Goal: Find specific page/section: Find specific page/section

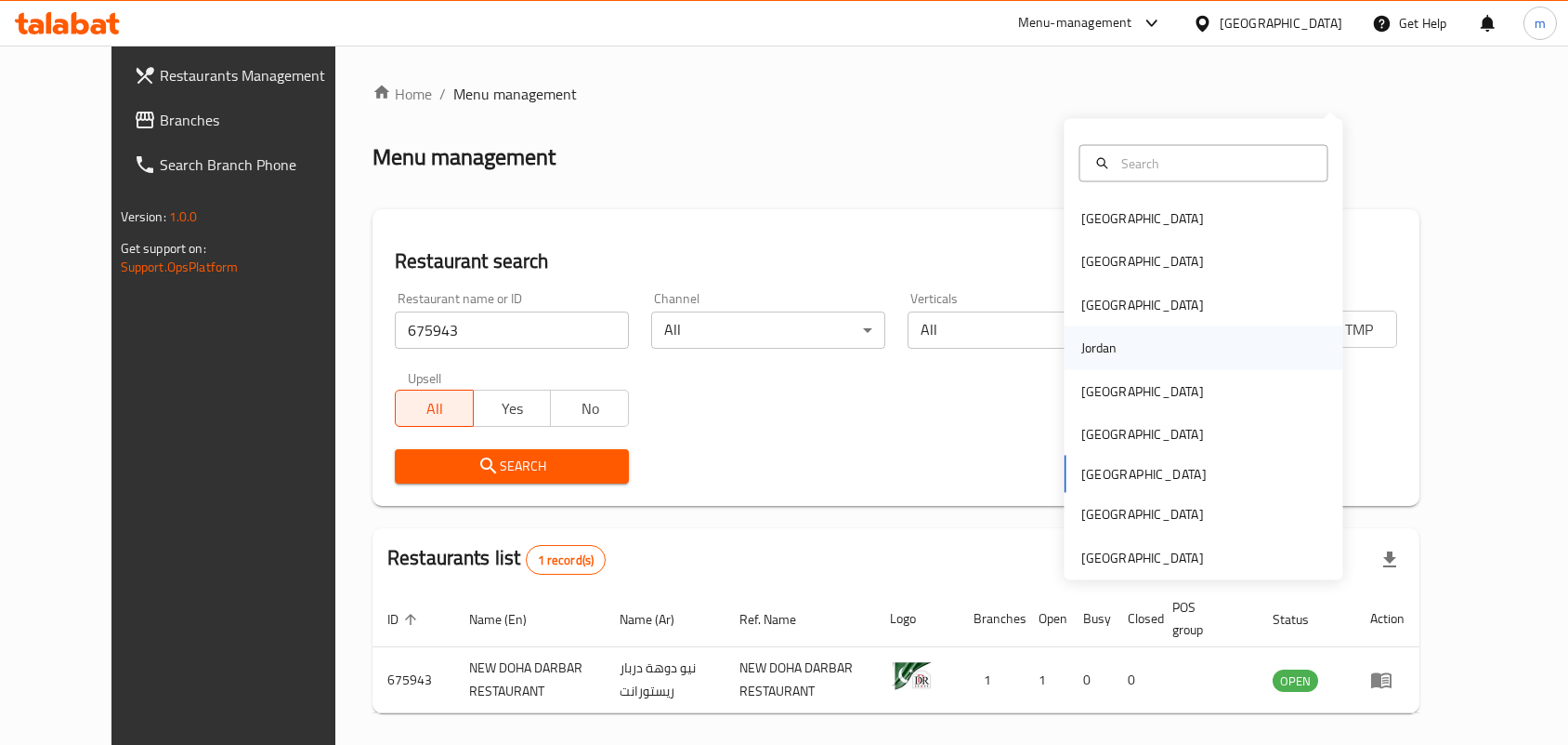
scroll to position [70, 0]
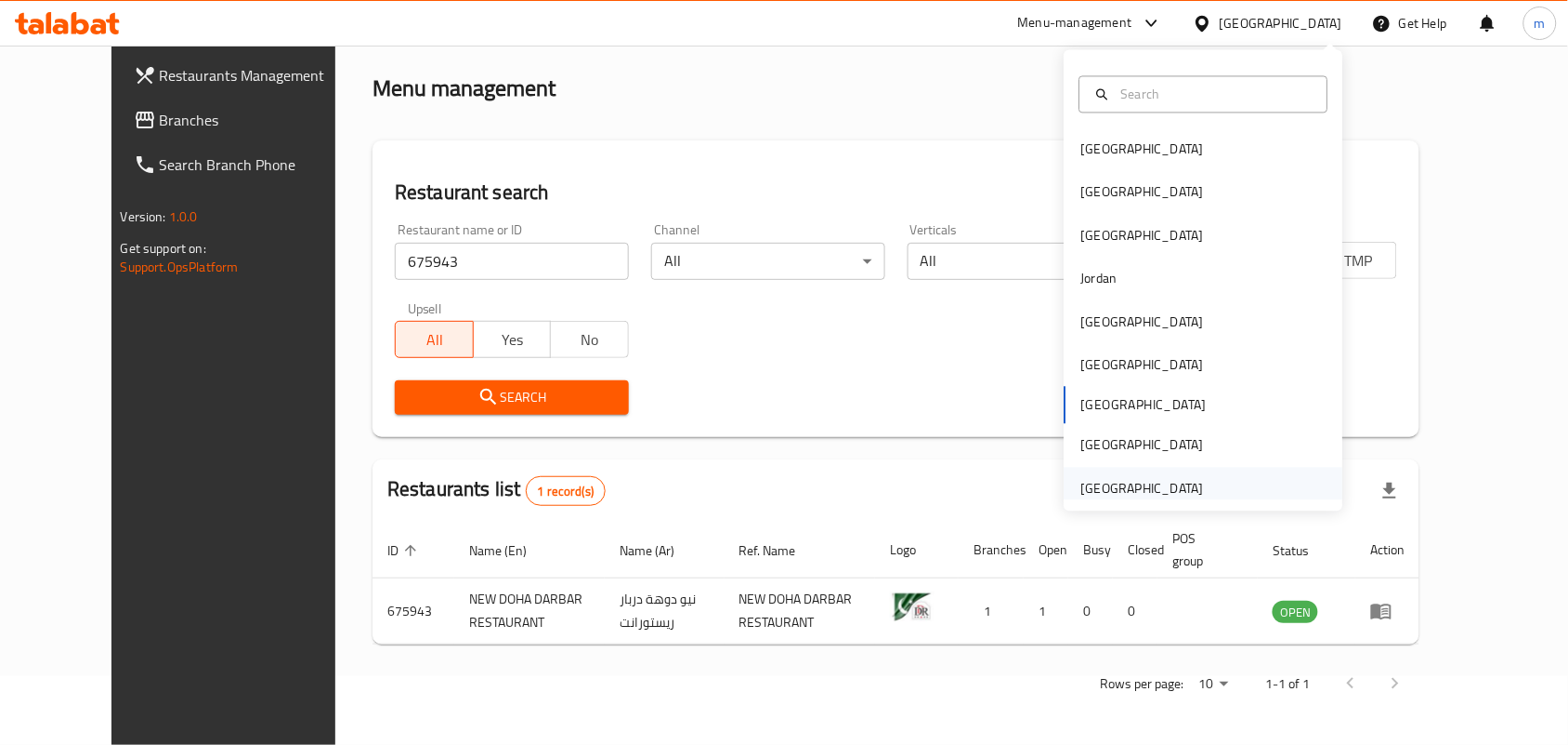
click at [1148, 493] on div "[GEOGRAPHIC_DATA]" at bounding box center [1142, 488] width 123 height 21
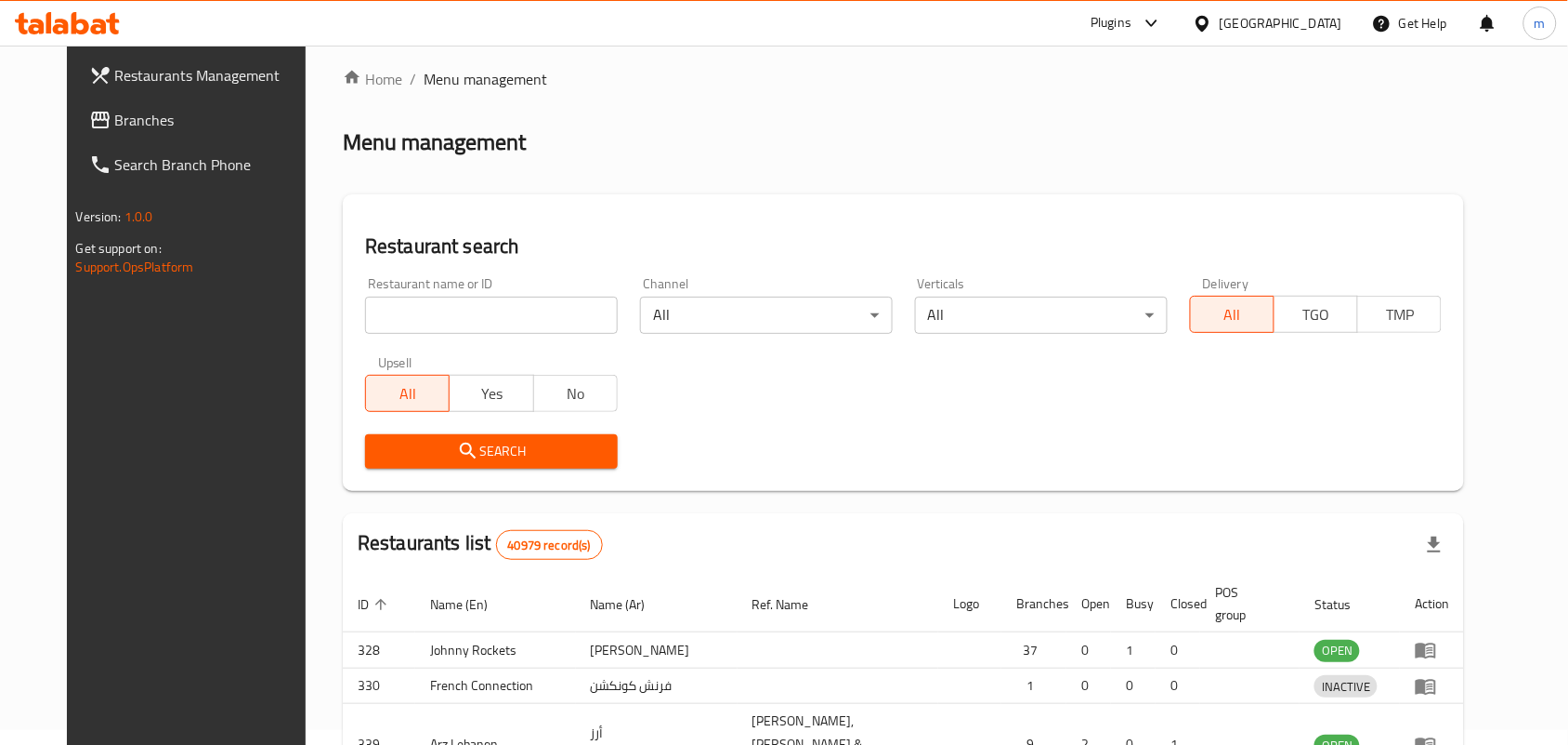
scroll to position [70, 0]
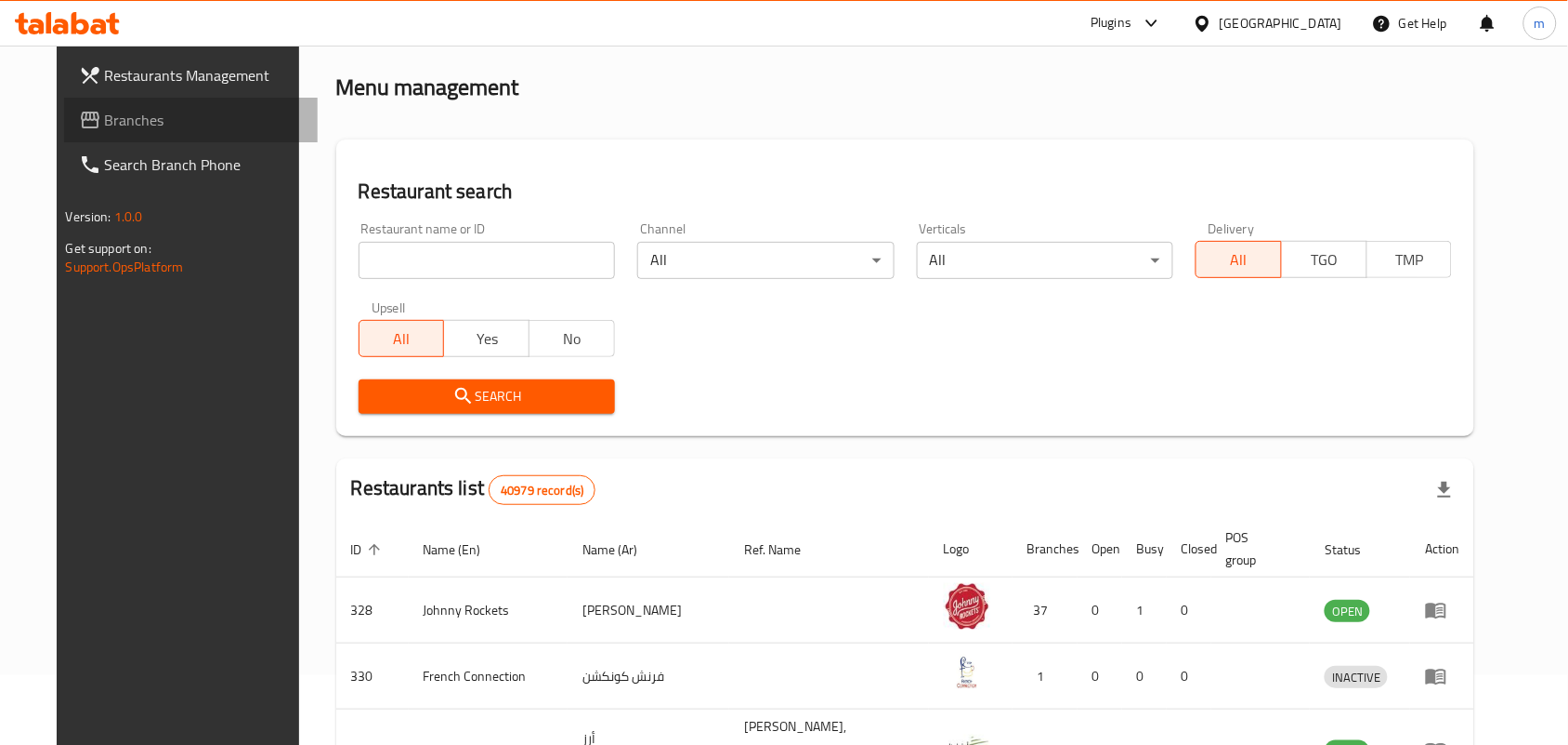
click at [149, 117] on span "Branches" at bounding box center [203, 120] width 198 height 22
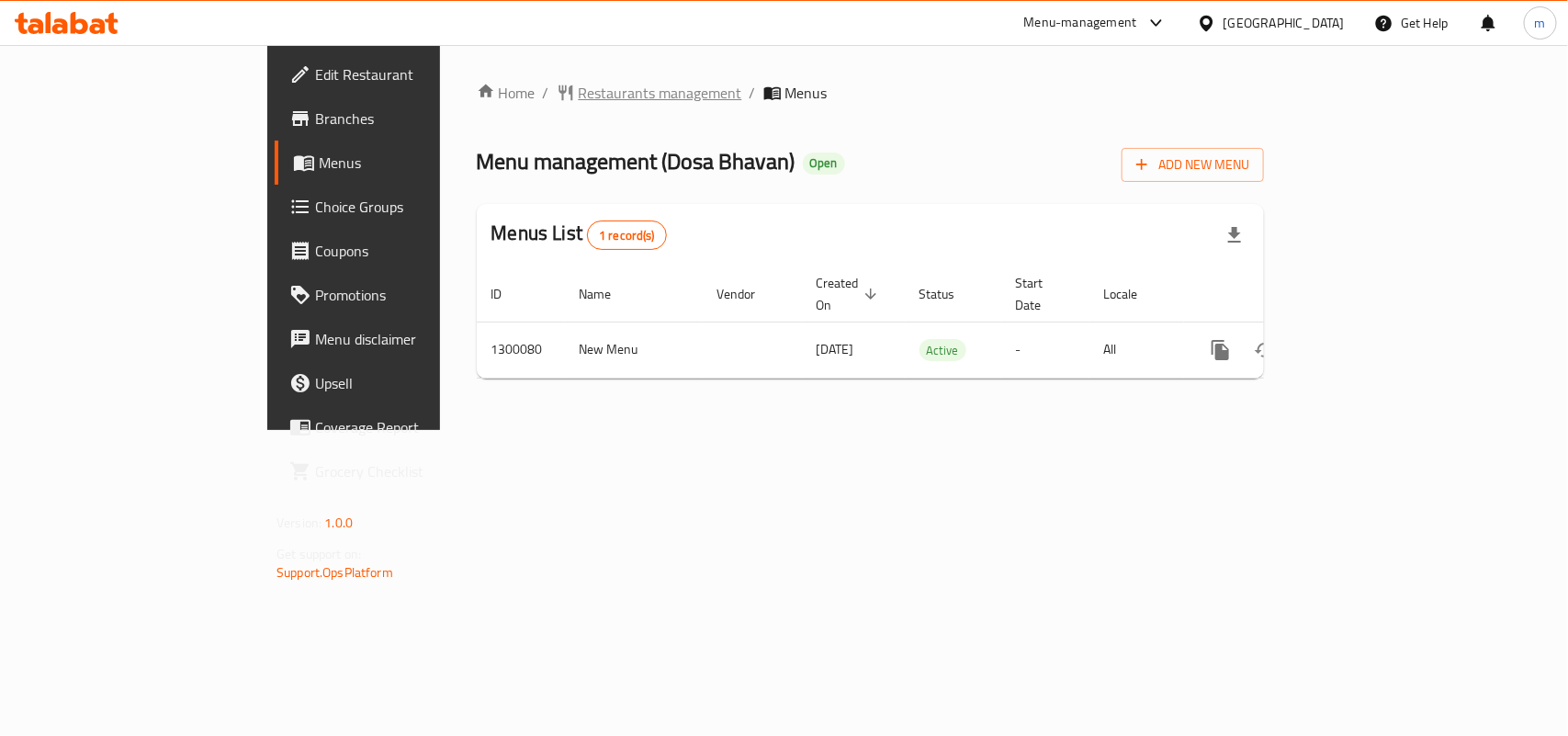
click at [579, 89] on span "Restaurants management" at bounding box center [660, 93] width 164 height 22
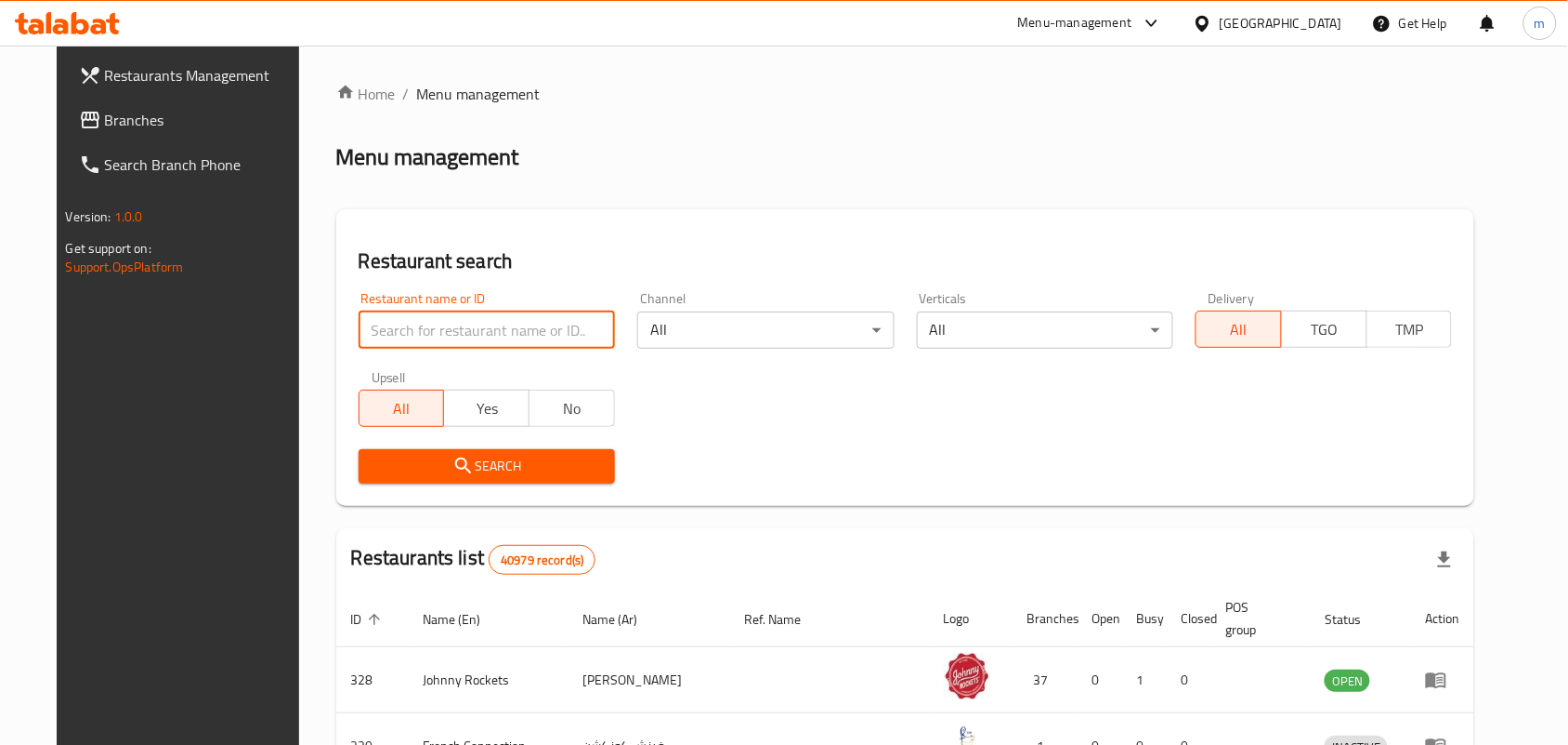
click at [359, 335] on input "search" at bounding box center [486, 329] width 256 height 37
paste input "701510"
type input "701510"
click button "Search" at bounding box center [486, 466] width 256 height 34
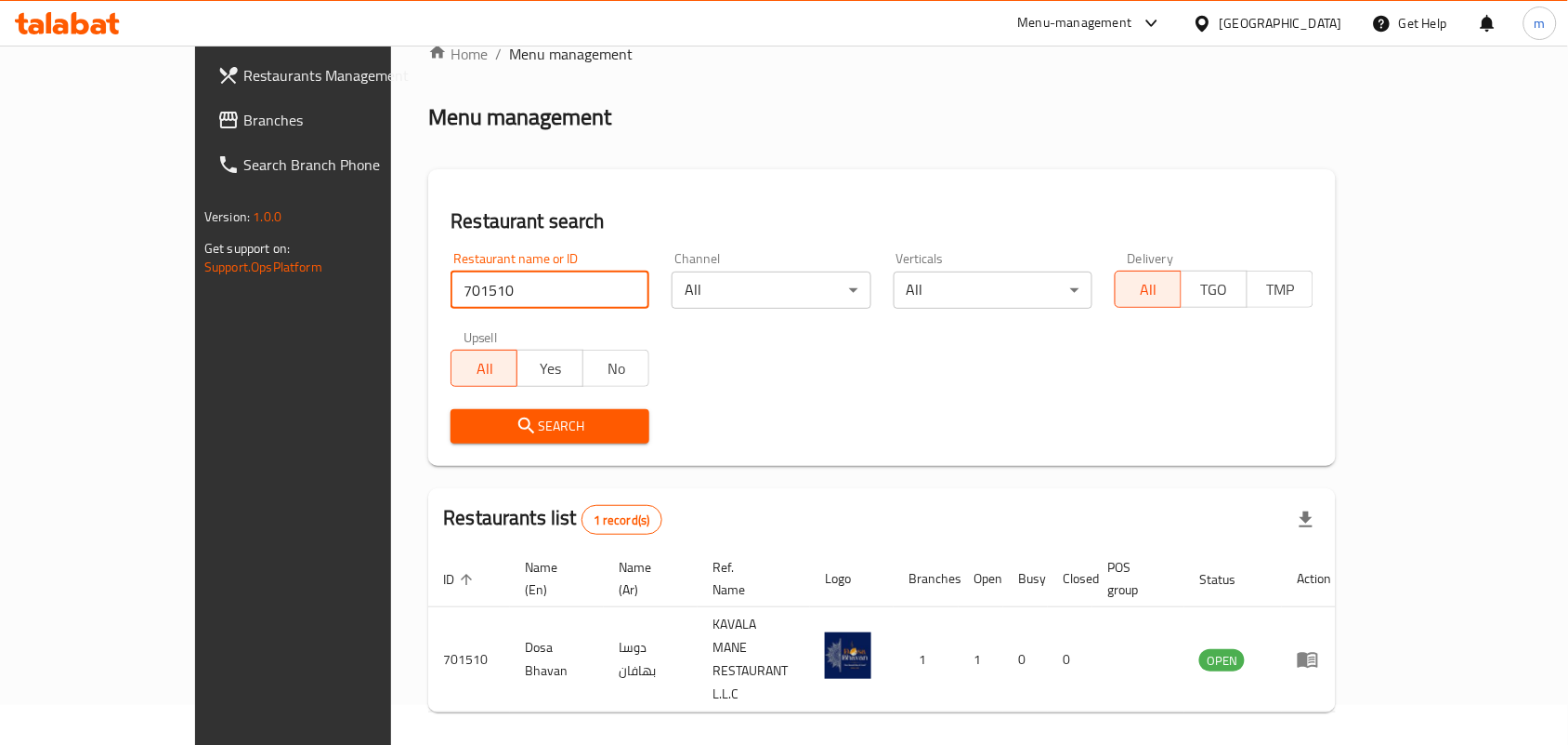
scroll to position [48, 0]
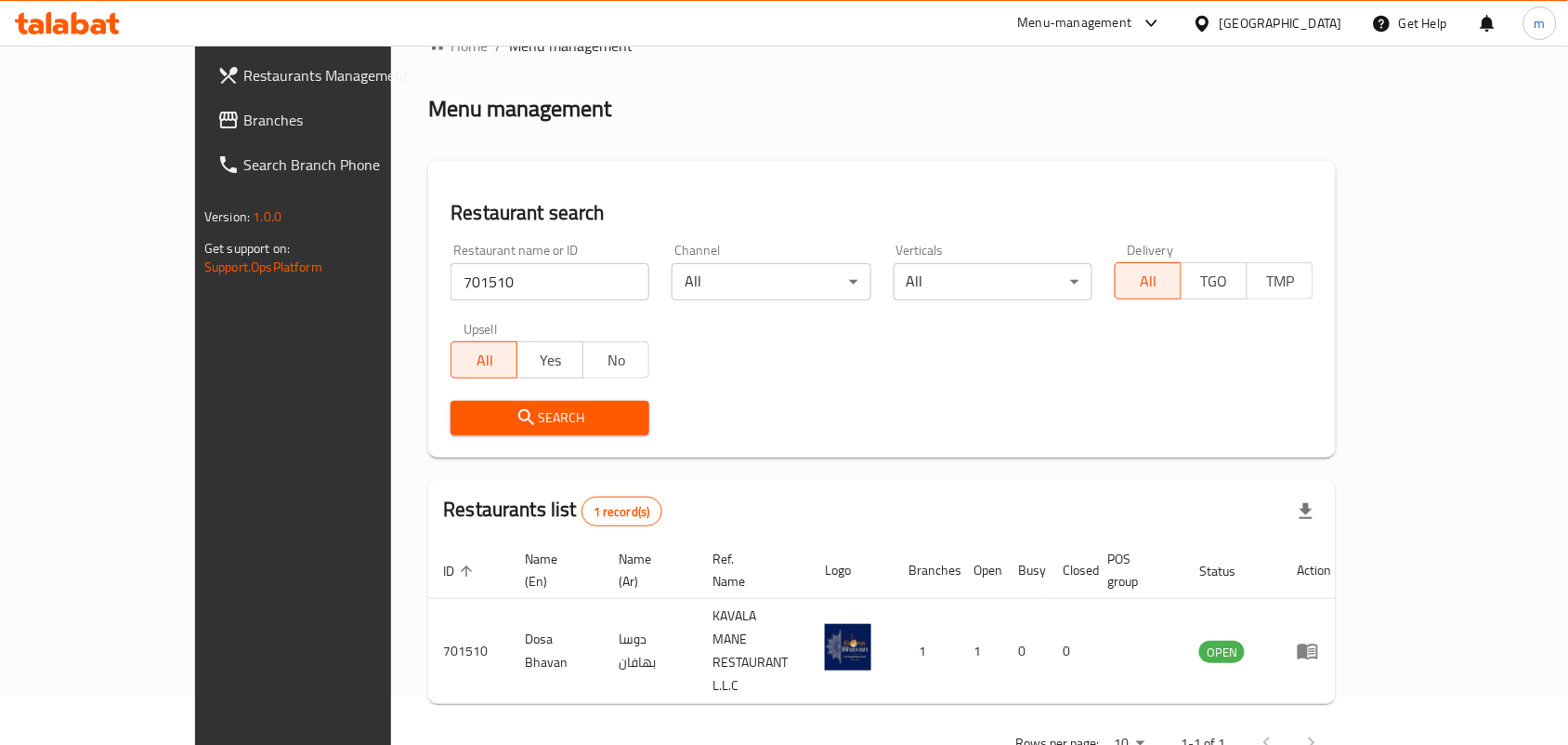
click at [195, 281] on footer "Version: 1.0.0 Get support on: Support.OpsPlatform" at bounding box center [326, 241] width 262 height 95
click at [243, 109] on span "Branches" at bounding box center [342, 120] width 198 height 22
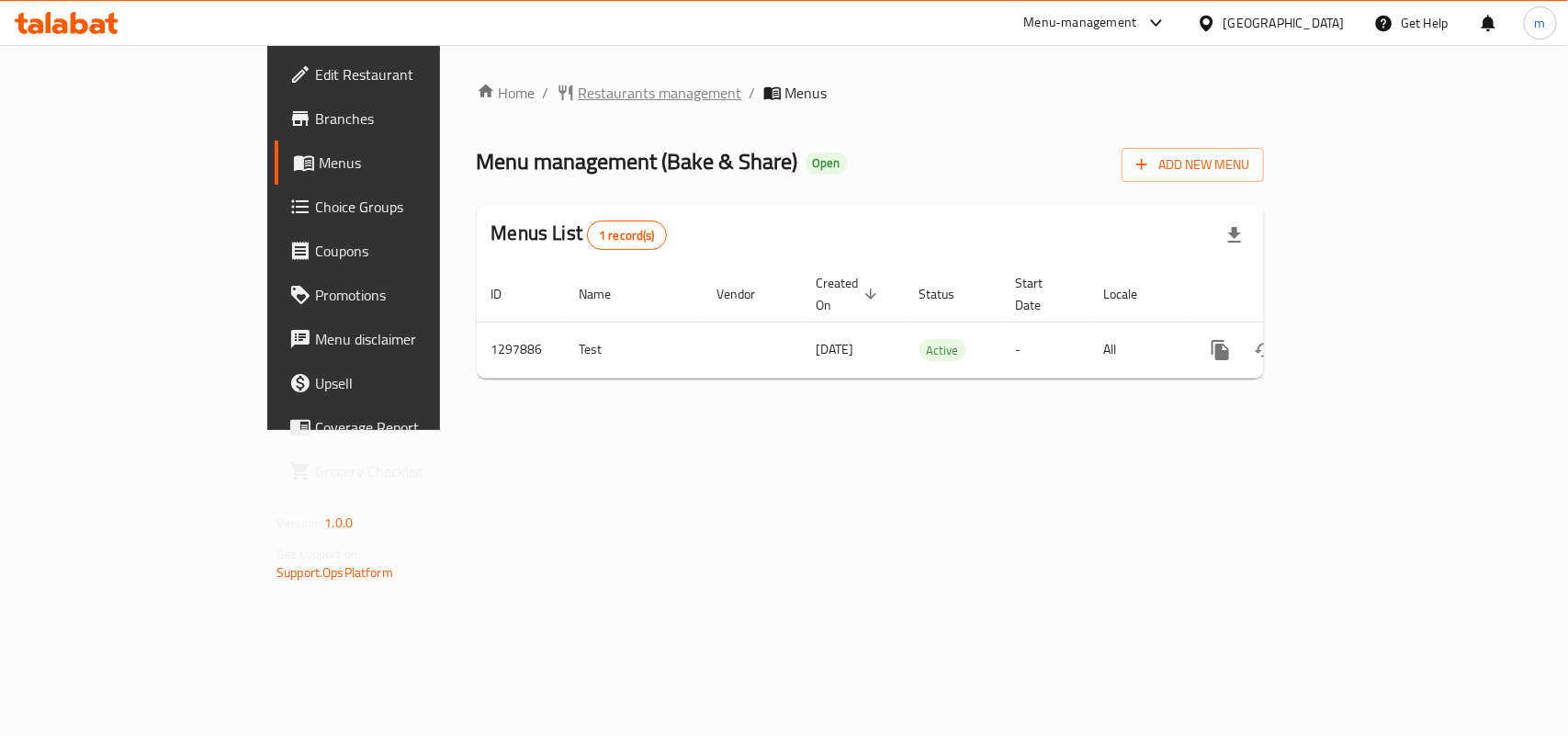
click at [579, 88] on span "Restaurants management" at bounding box center [660, 93] width 164 height 22
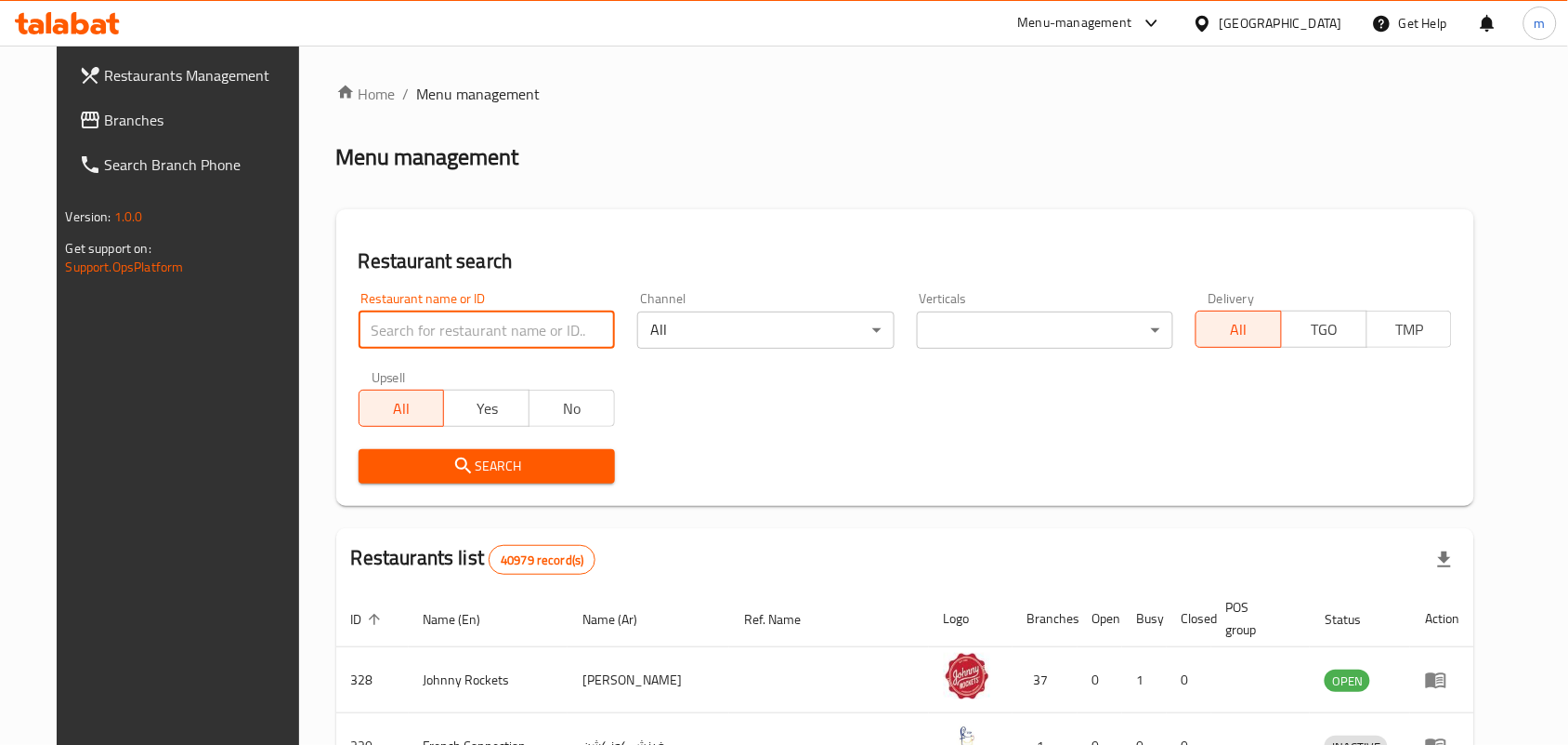
click at [359, 332] on input "search" at bounding box center [486, 329] width 256 height 37
paste input "700698"
type input "700698"
click button "Search" at bounding box center [486, 466] width 256 height 34
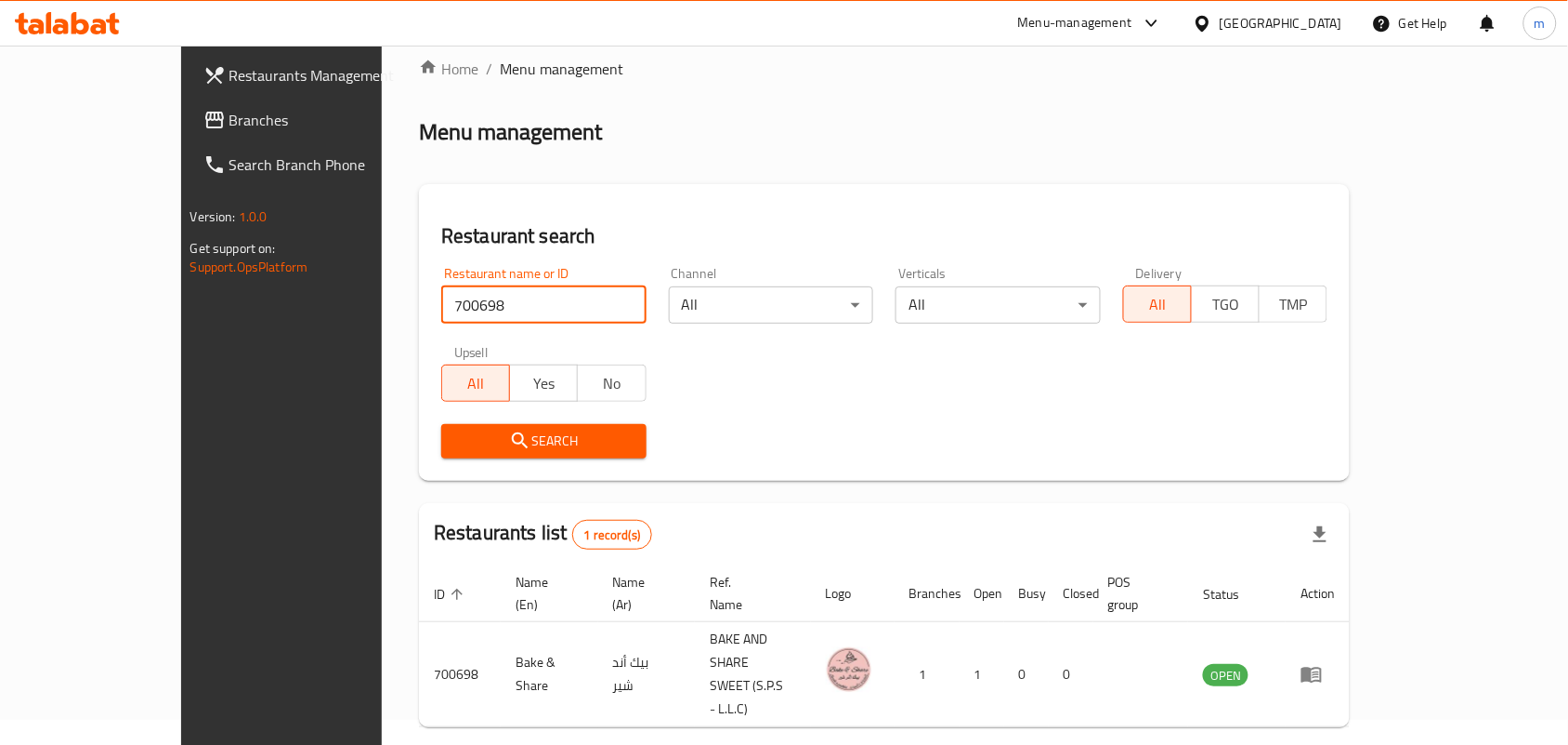
scroll to position [48, 0]
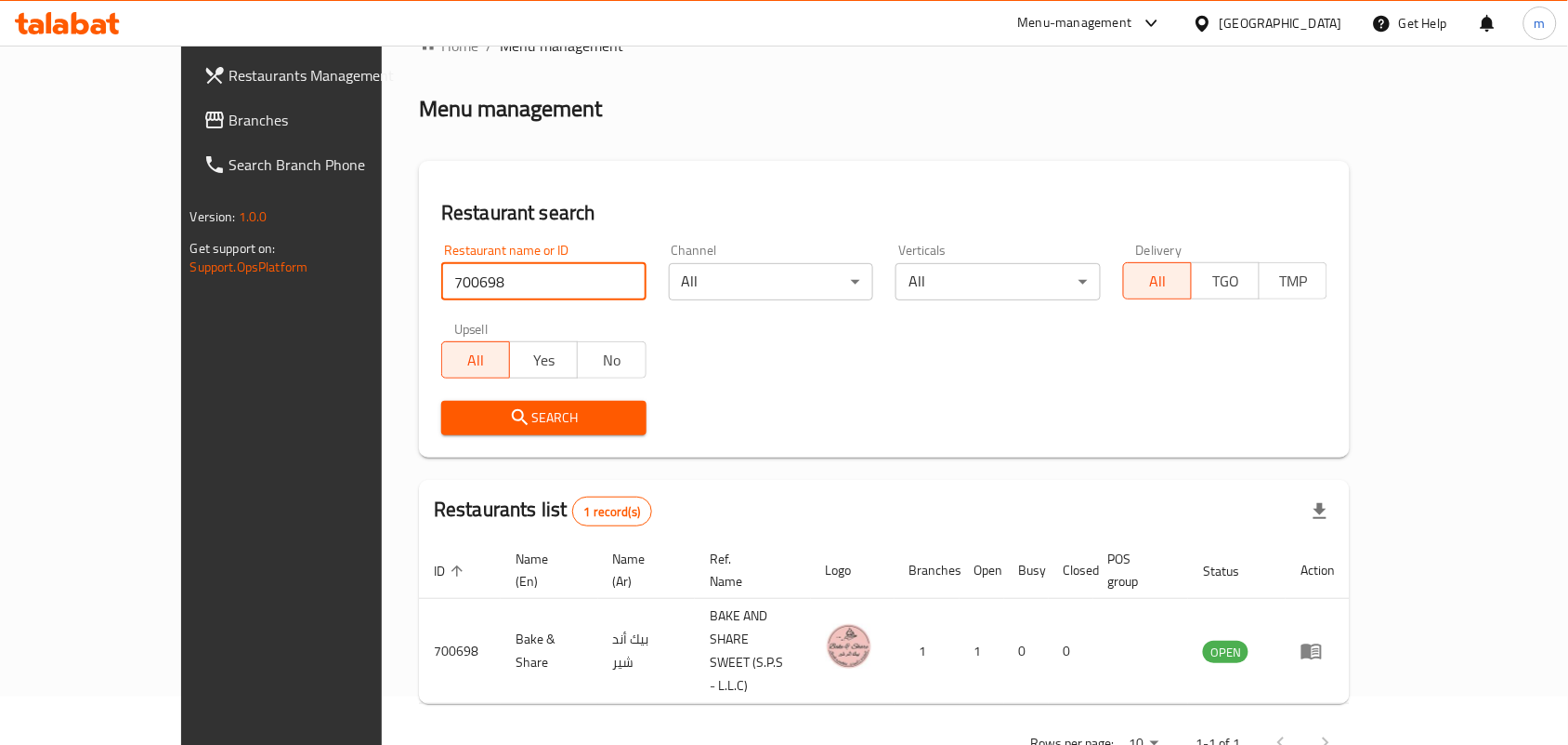
click at [229, 130] on span "Branches" at bounding box center [328, 120] width 198 height 22
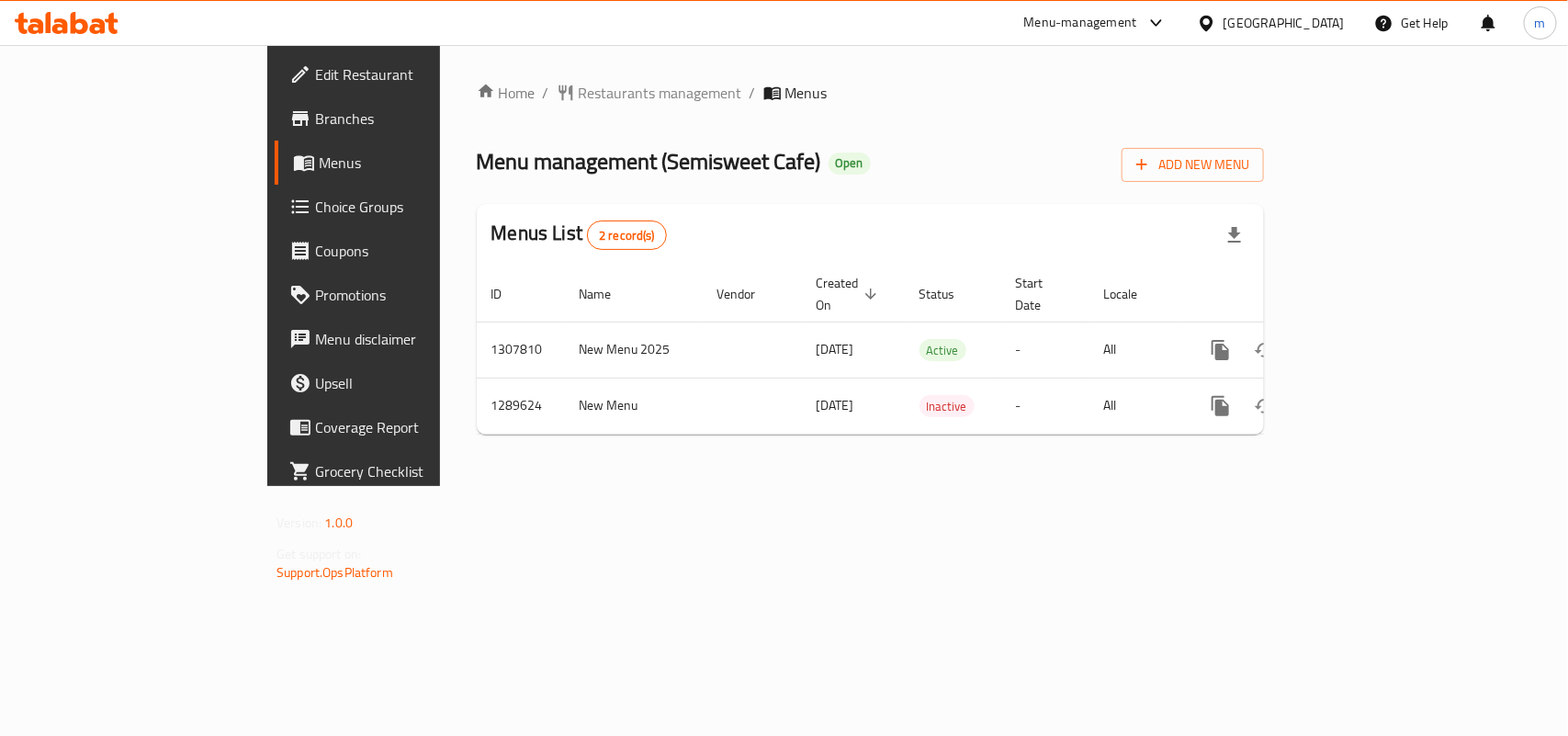
click at [579, 94] on span "Restaurants management" at bounding box center [660, 93] width 164 height 22
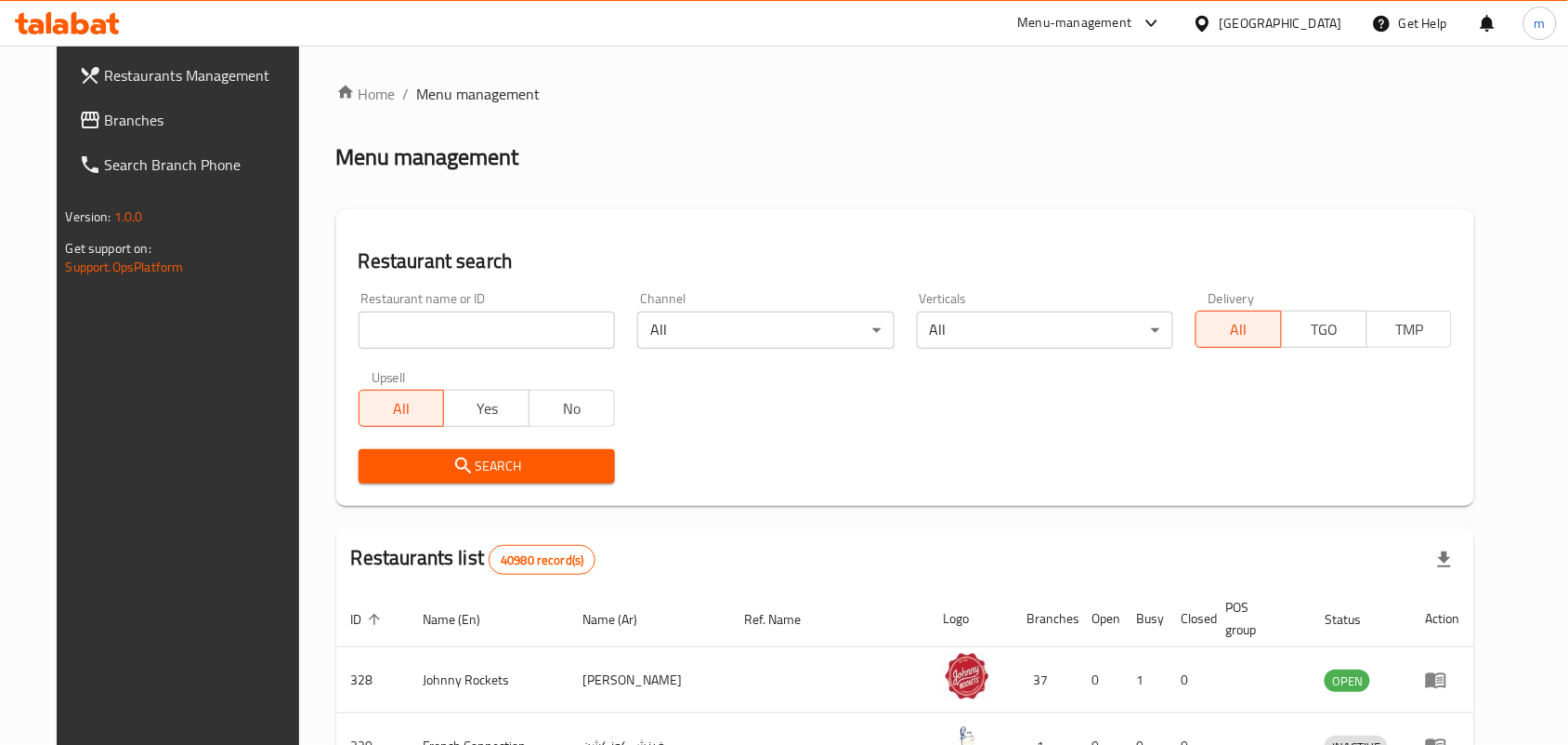
click at [359, 327] on input "search" at bounding box center [486, 329] width 256 height 37
paste input "697771"
type input "697771"
click button "Search" at bounding box center [486, 466] width 256 height 34
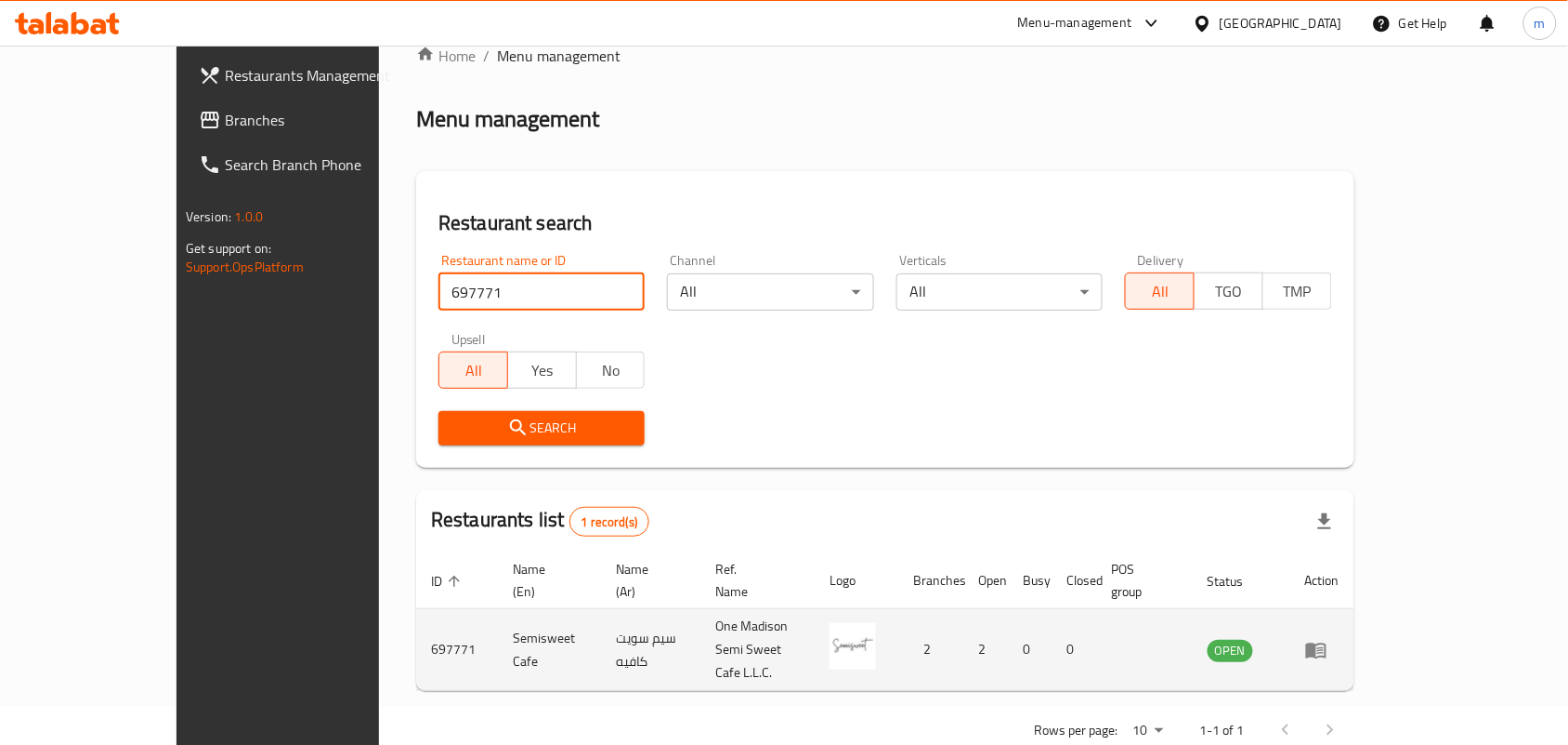
scroll to position [48, 0]
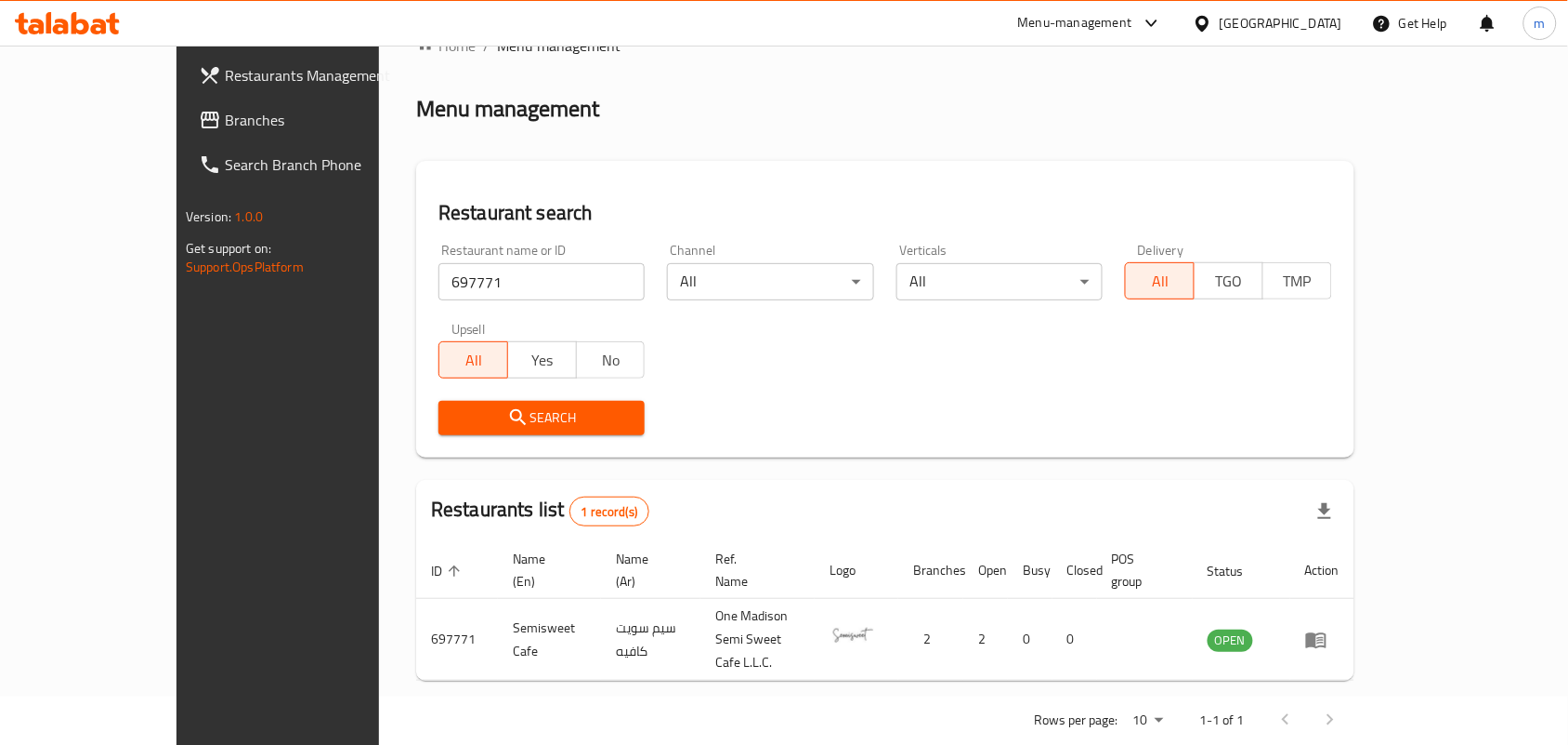
click at [1247, 26] on div "[GEOGRAPHIC_DATA]" at bounding box center [1281, 23] width 123 height 21
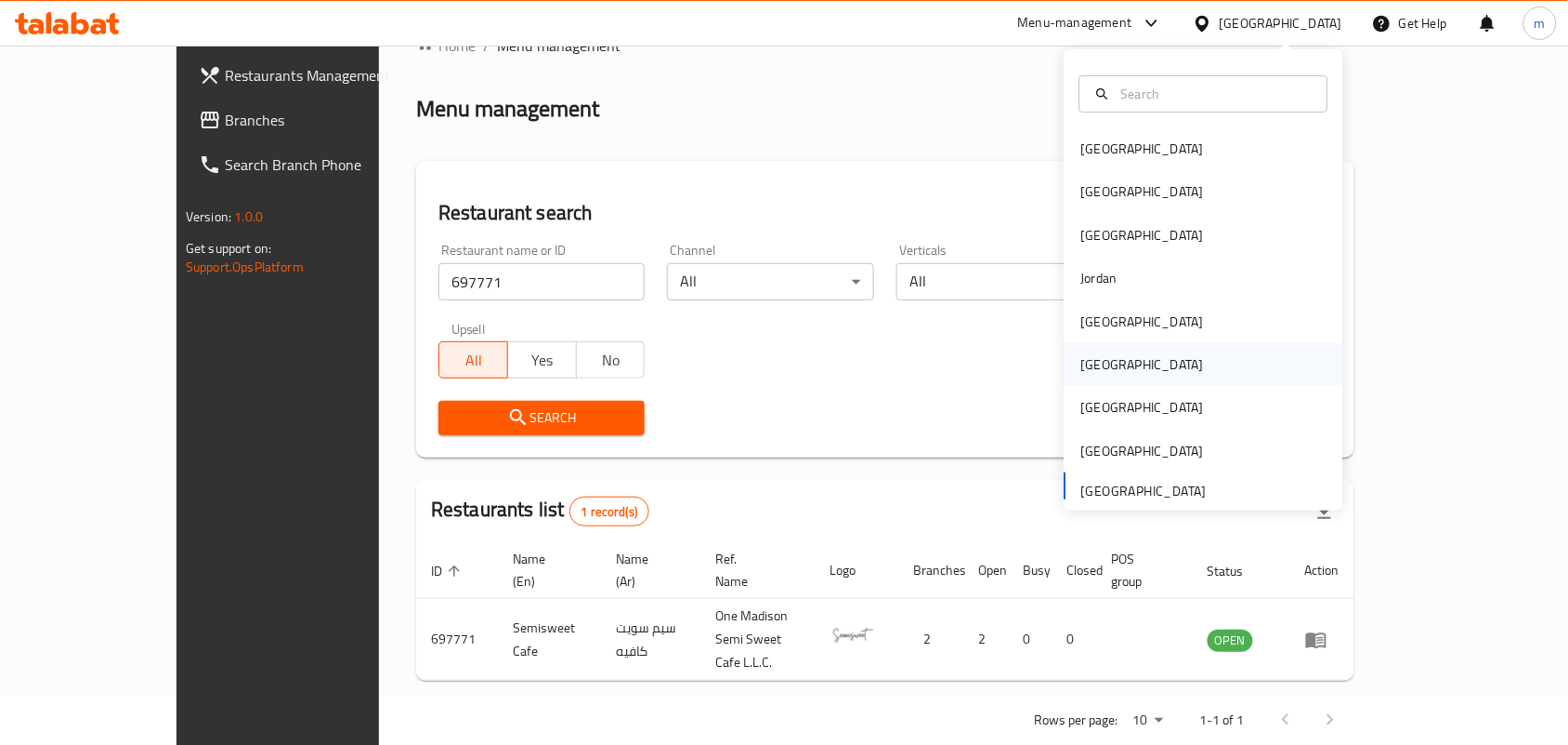
click at [1094, 359] on div "Oman" at bounding box center [1142, 364] width 123 height 21
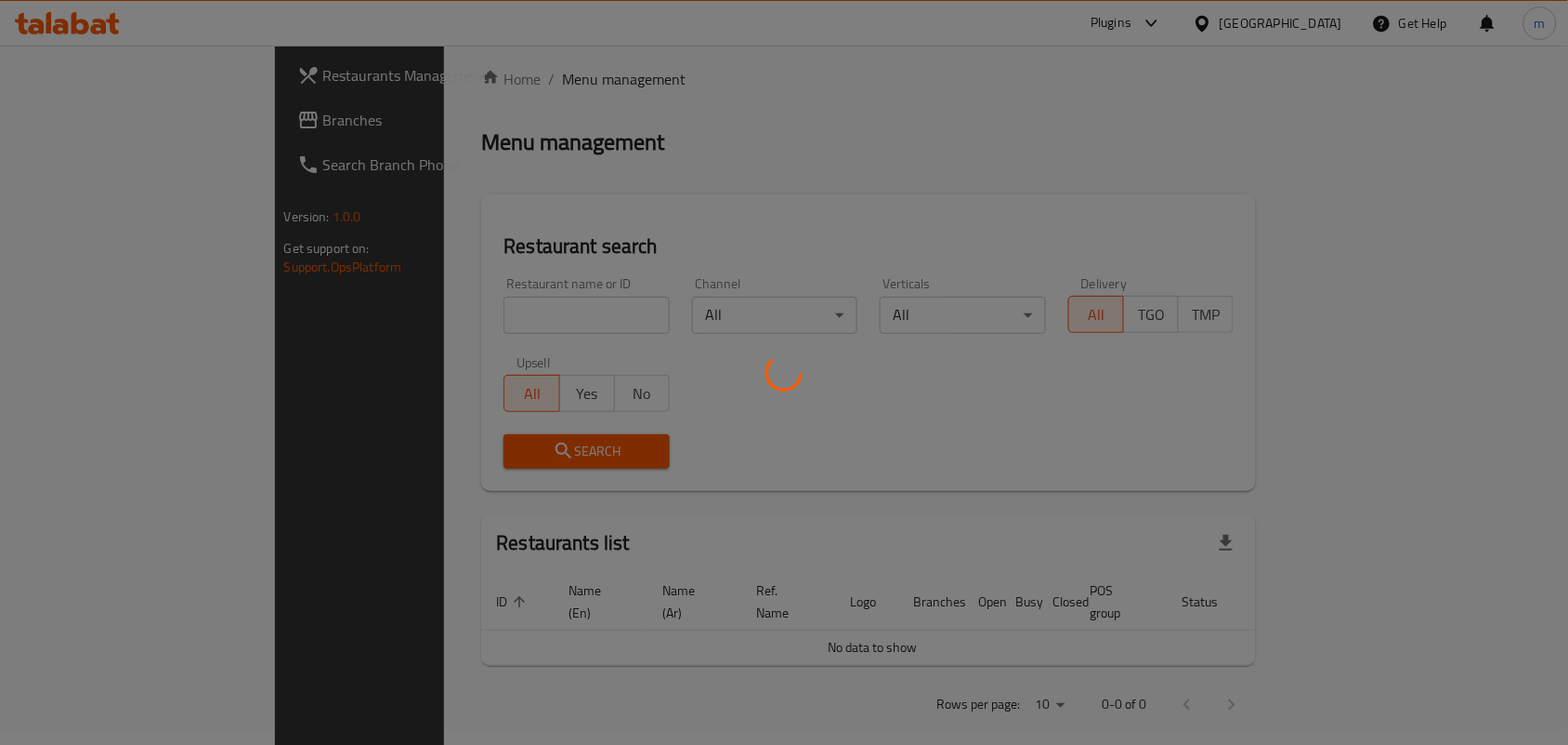
scroll to position [48, 0]
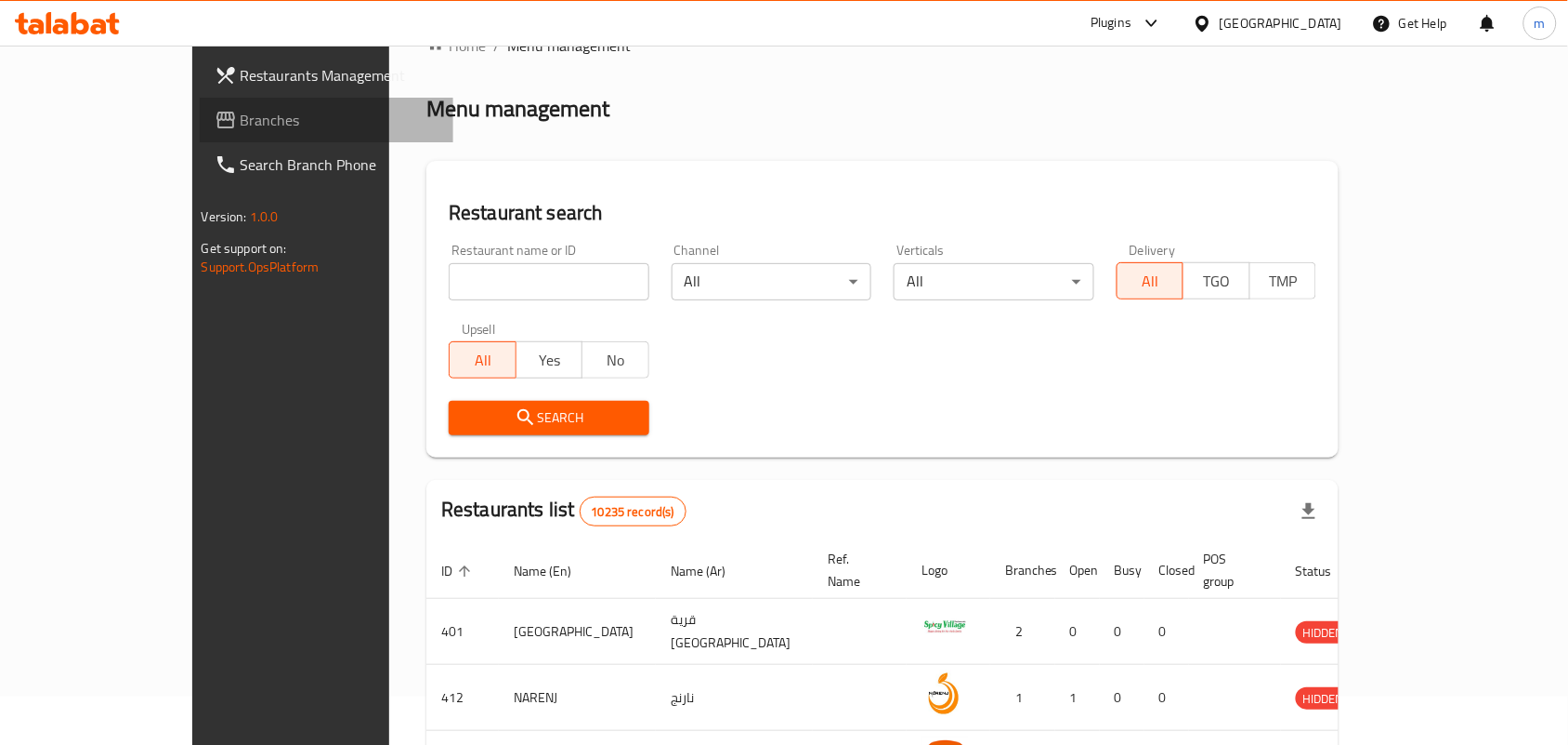
click at [240, 118] on span "Branches" at bounding box center [339, 120] width 198 height 22
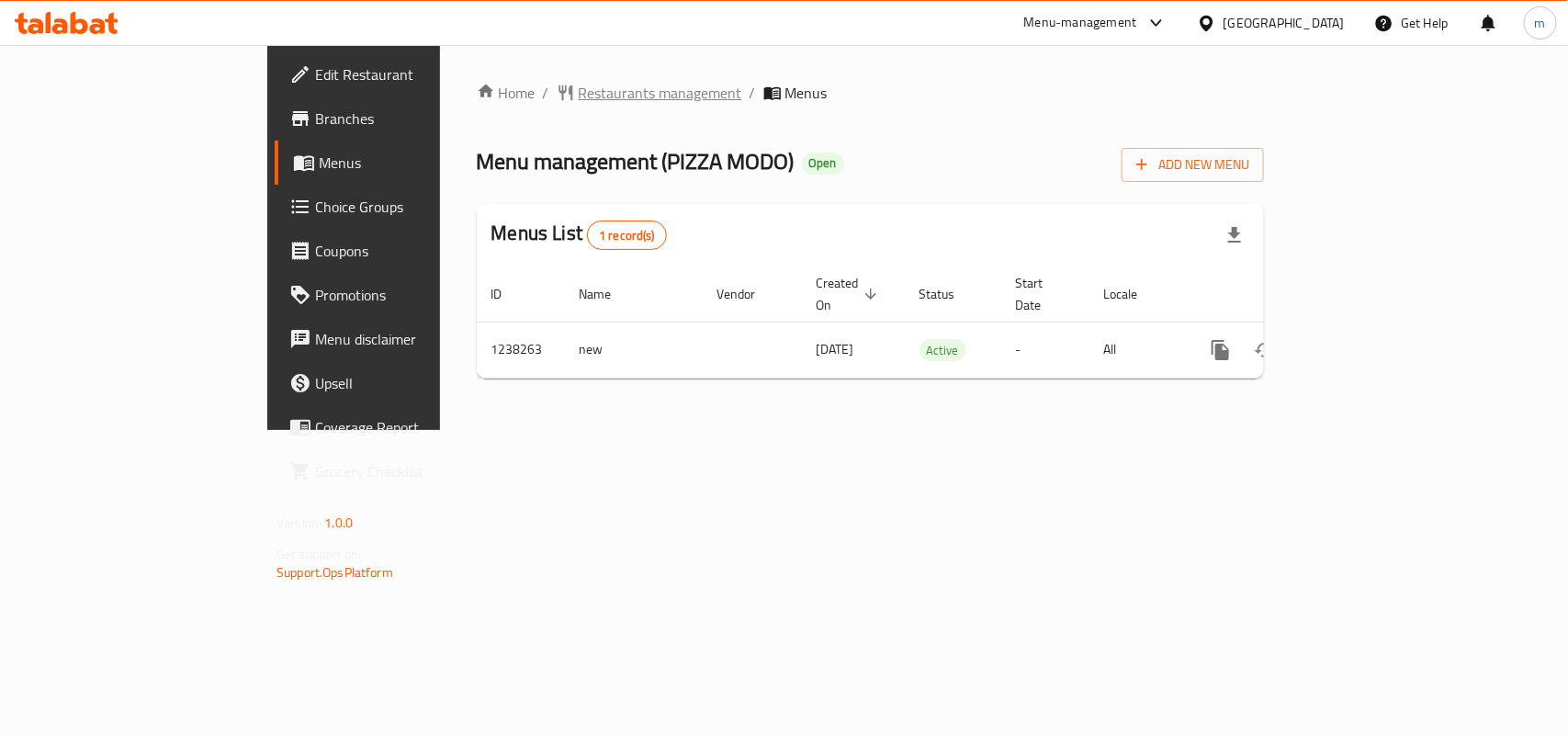
click at [579, 102] on span "Restaurants management" at bounding box center [660, 93] width 164 height 22
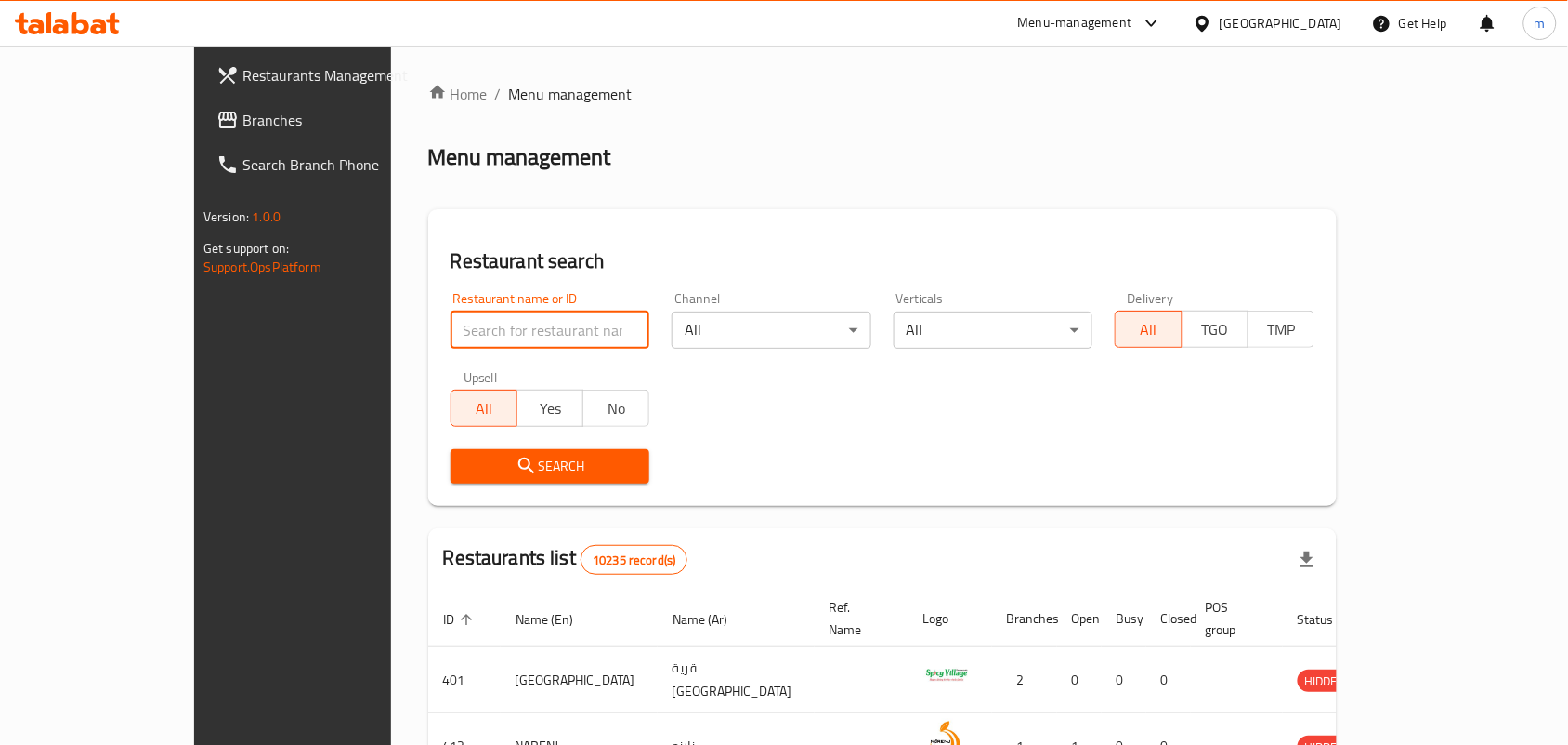
click at [451, 321] on input "search" at bounding box center [550, 329] width 199 height 37
paste input "679642"
type input "679642"
click at [466, 462] on span "Search" at bounding box center [550, 466] width 170 height 23
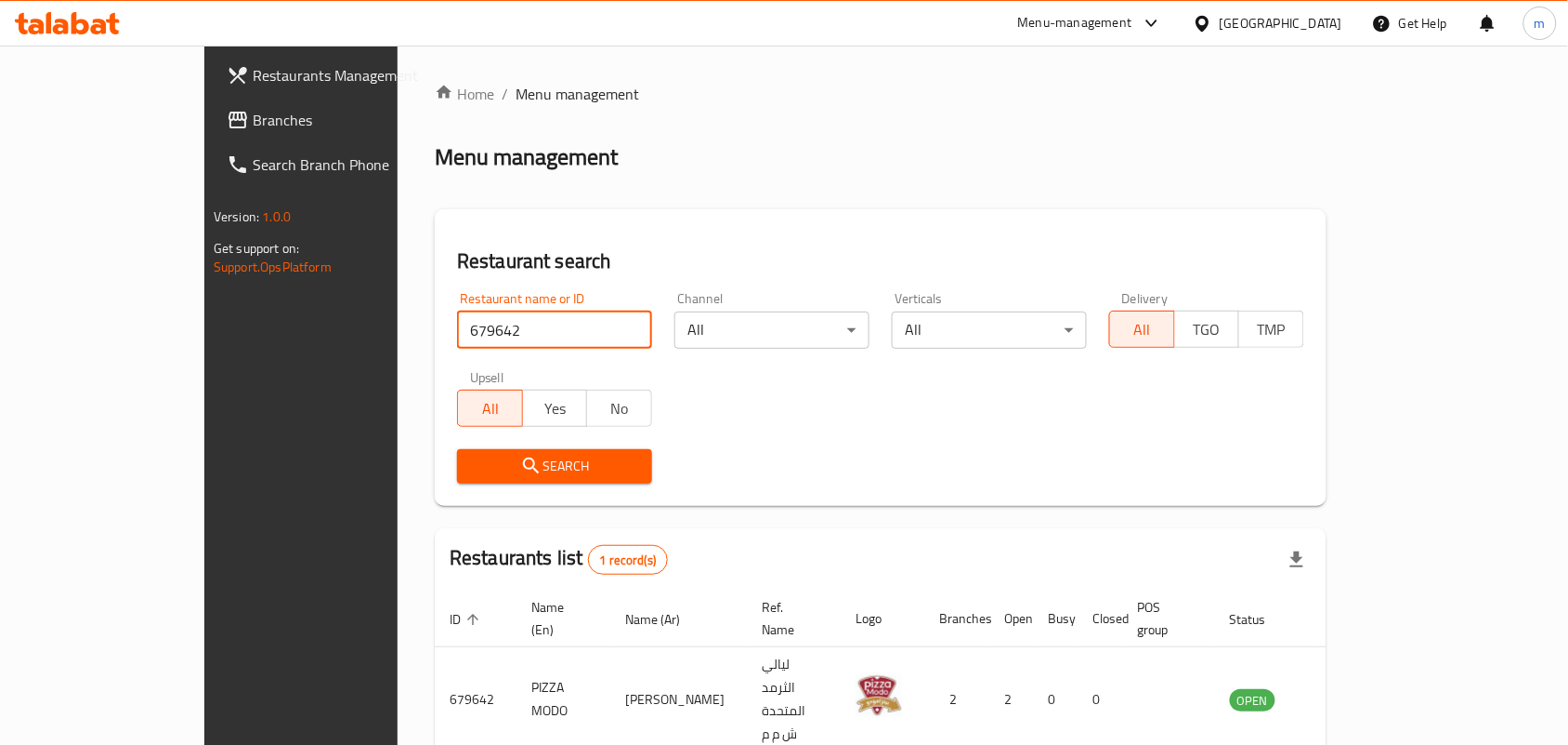
drag, startPoint x: 431, startPoint y: 330, endPoint x: 205, endPoint y: 330, distance: 226.0
click at [205, 330] on div "Restaurants Management Branches Search Branch Phone Version: 1.0.0 Get support …" at bounding box center [784, 449] width 1159 height 807
type input "3213321"
click at [1209, 25] on icon at bounding box center [1202, 23] width 13 height 16
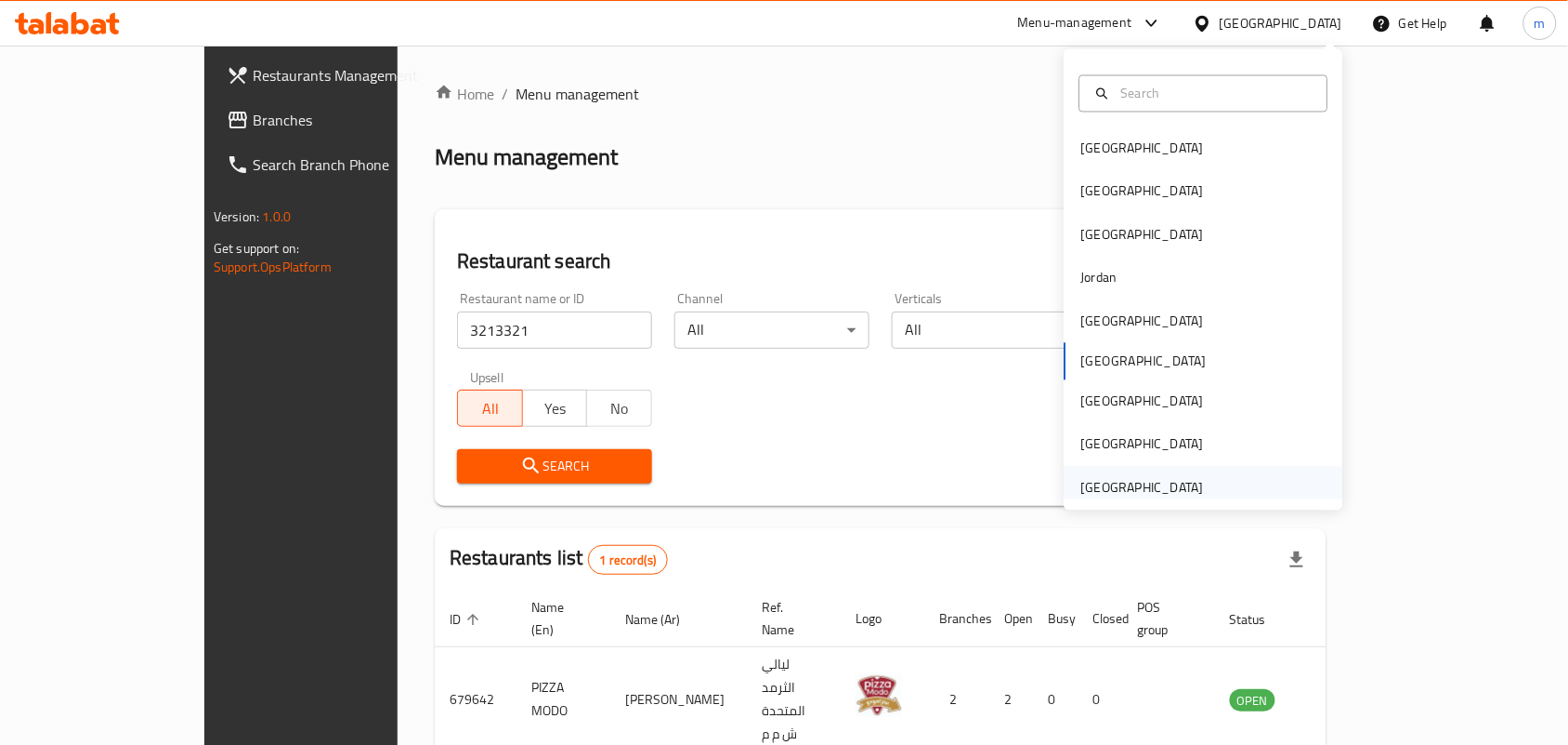
click at [1169, 484] on div "[GEOGRAPHIC_DATA]" at bounding box center [1142, 487] width 123 height 21
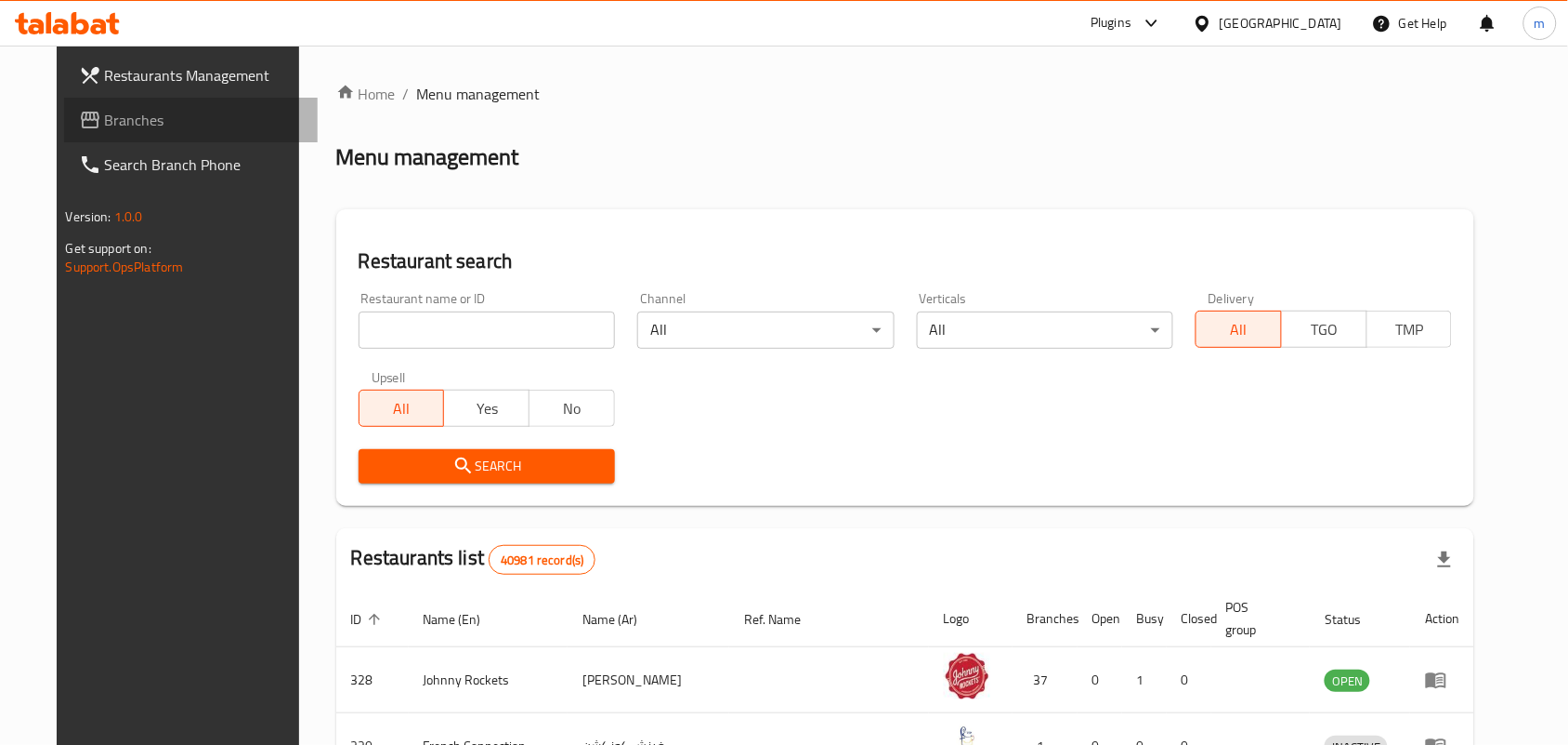
click at [105, 128] on span "Branches" at bounding box center [203, 120] width 198 height 22
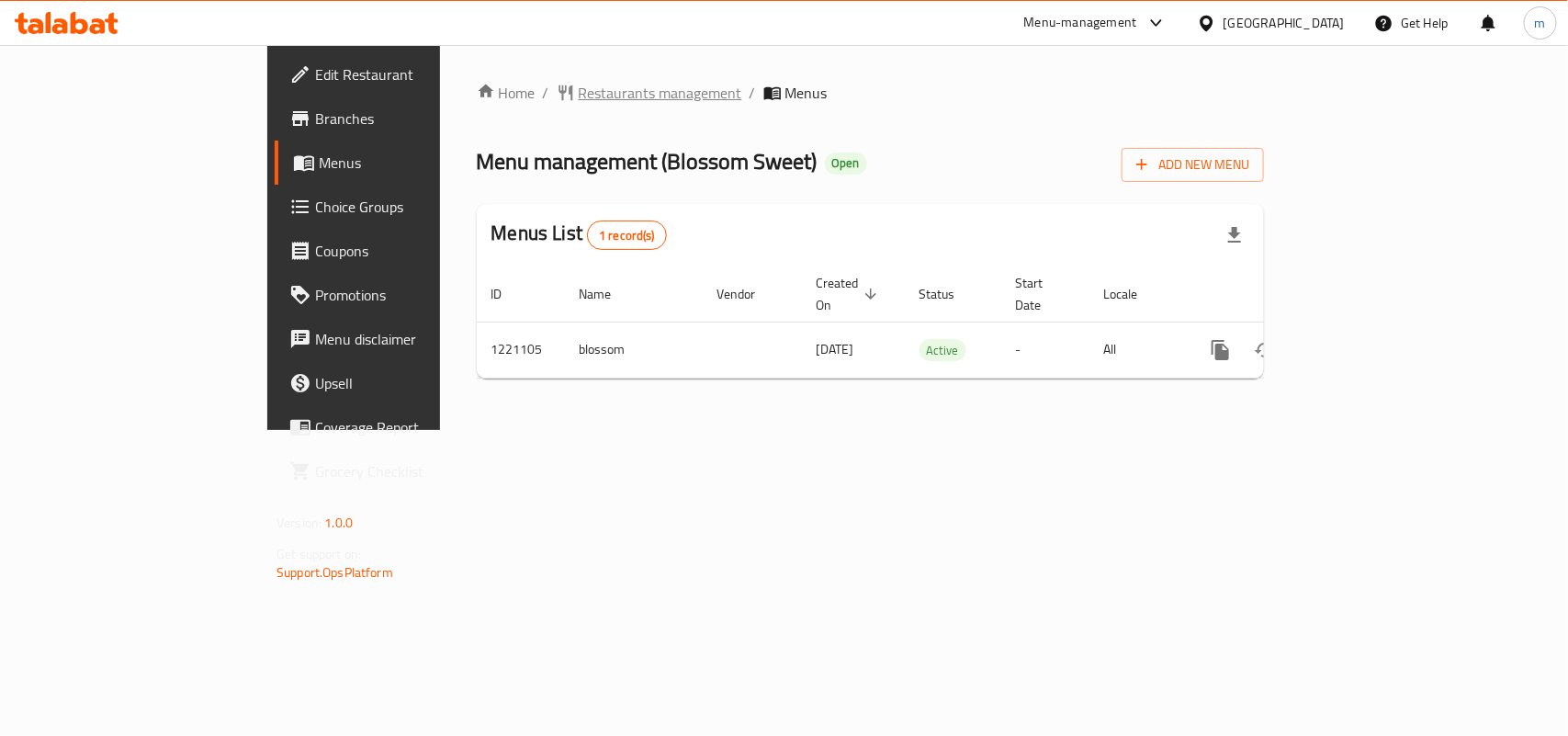
click at [579, 84] on span "Restaurants management" at bounding box center [660, 93] width 164 height 22
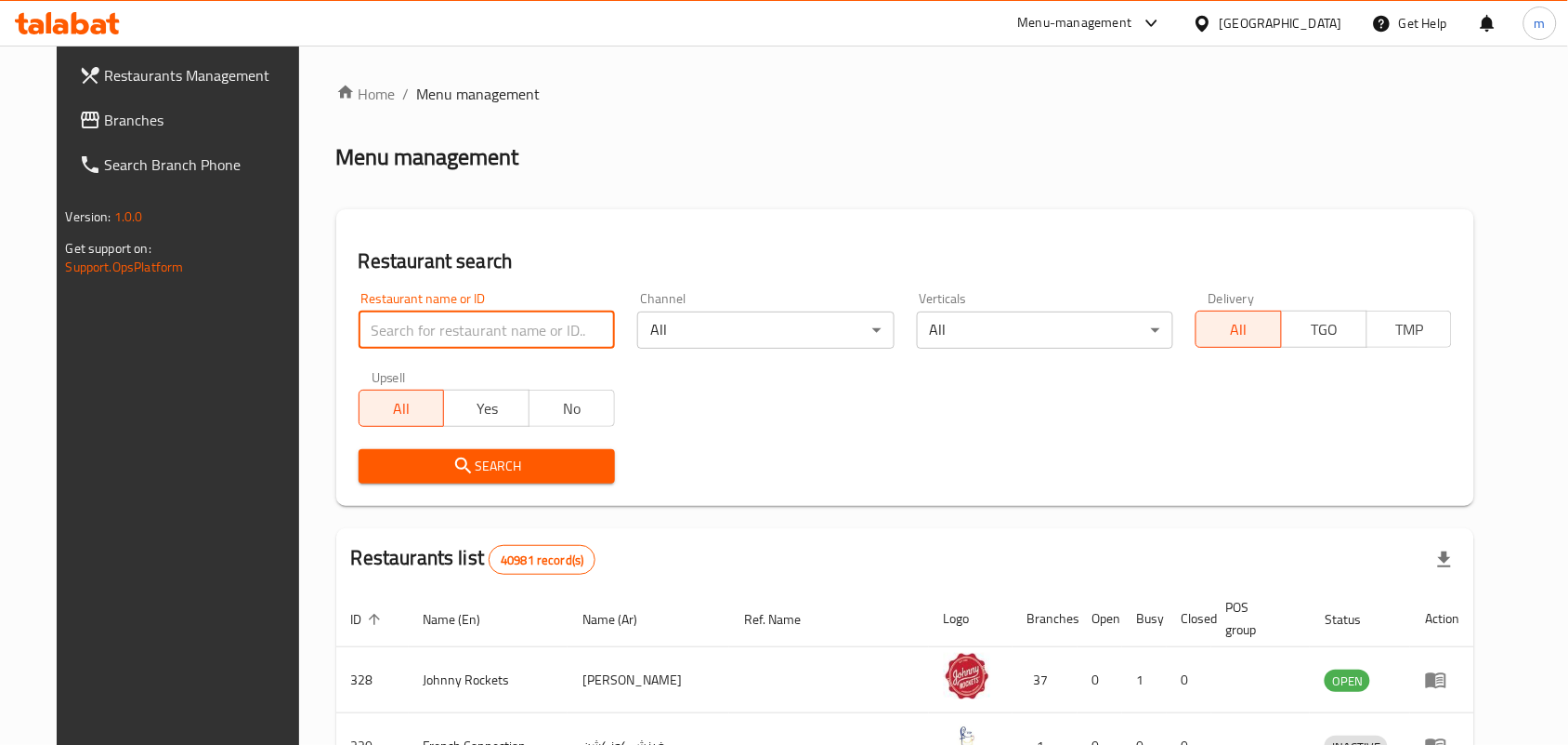
click at [362, 339] on input "search" at bounding box center [486, 329] width 256 height 37
click at [362, 333] on input "search" at bounding box center [486, 329] width 256 height 37
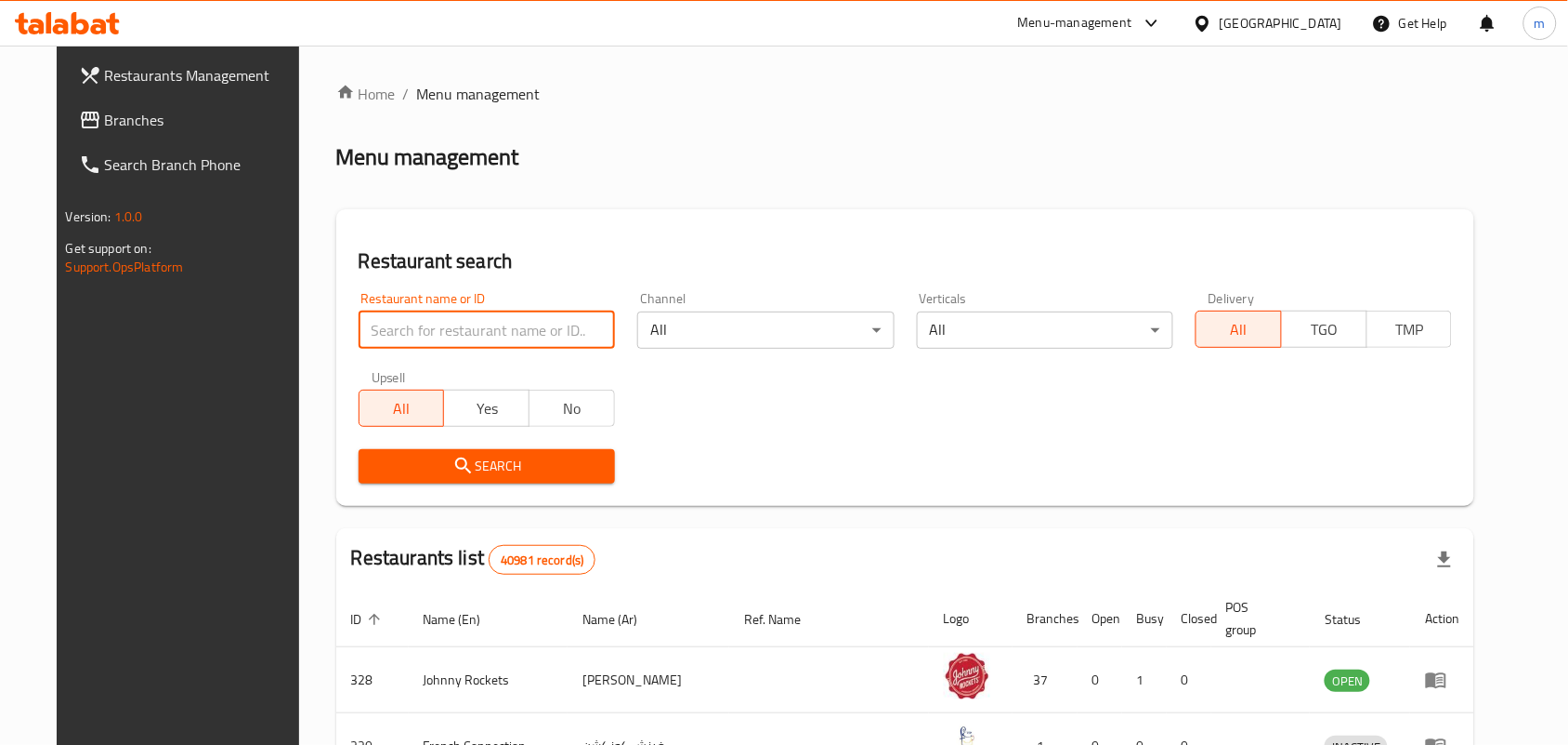
paste input "673650"
type input "673650"
click button "Search" at bounding box center [486, 466] width 256 height 34
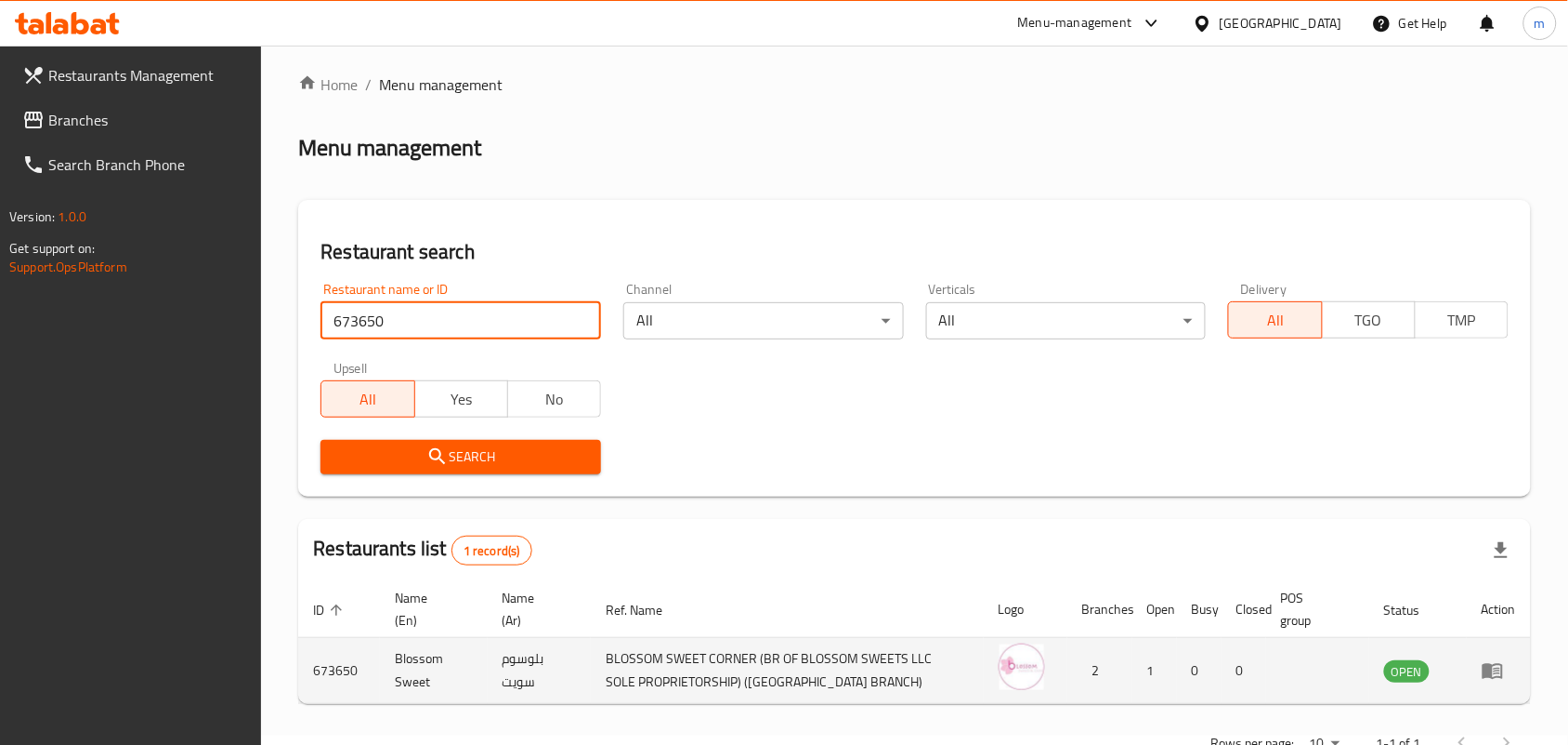
scroll to position [70, 0]
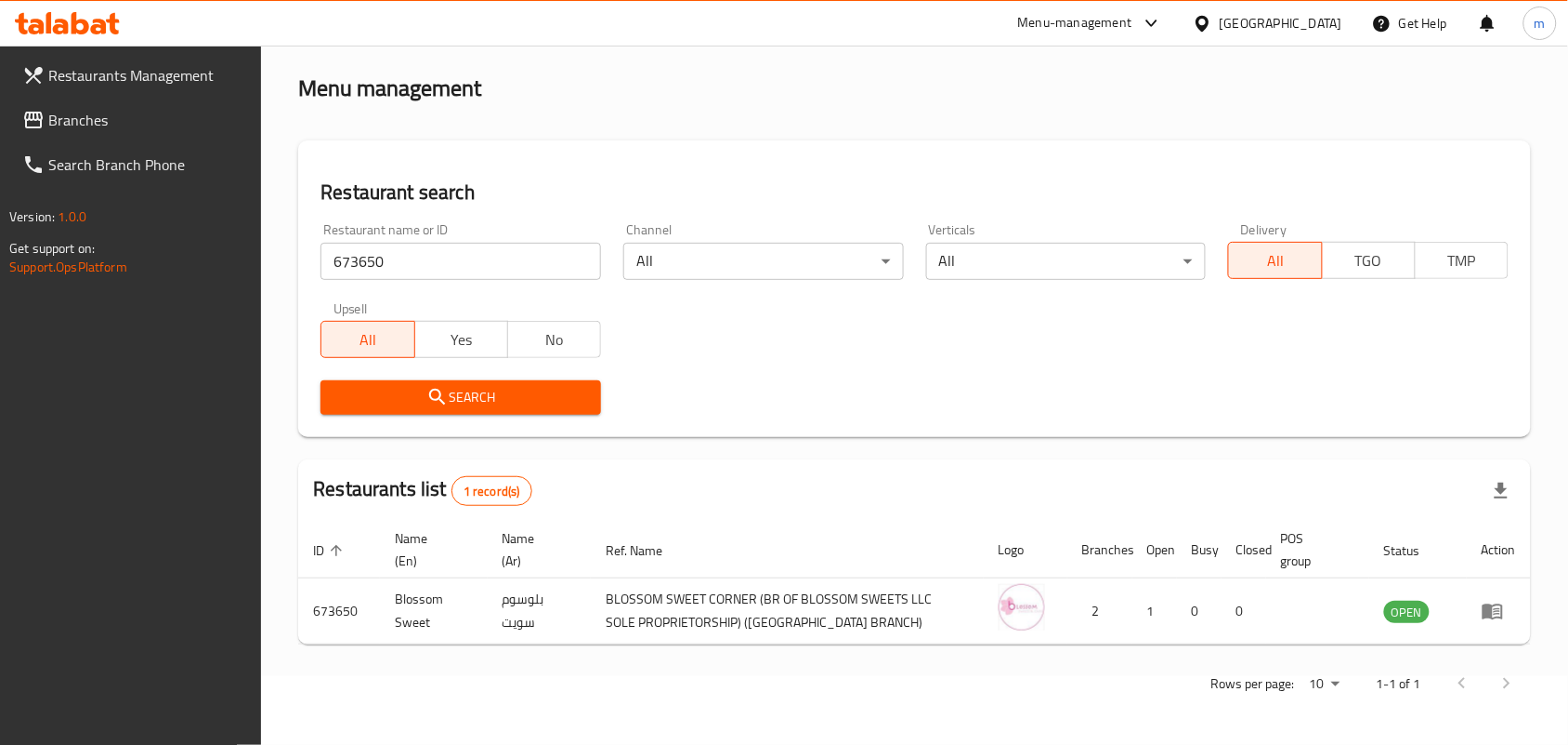
click at [1270, 29] on div "[GEOGRAPHIC_DATA]" at bounding box center [1281, 23] width 123 height 21
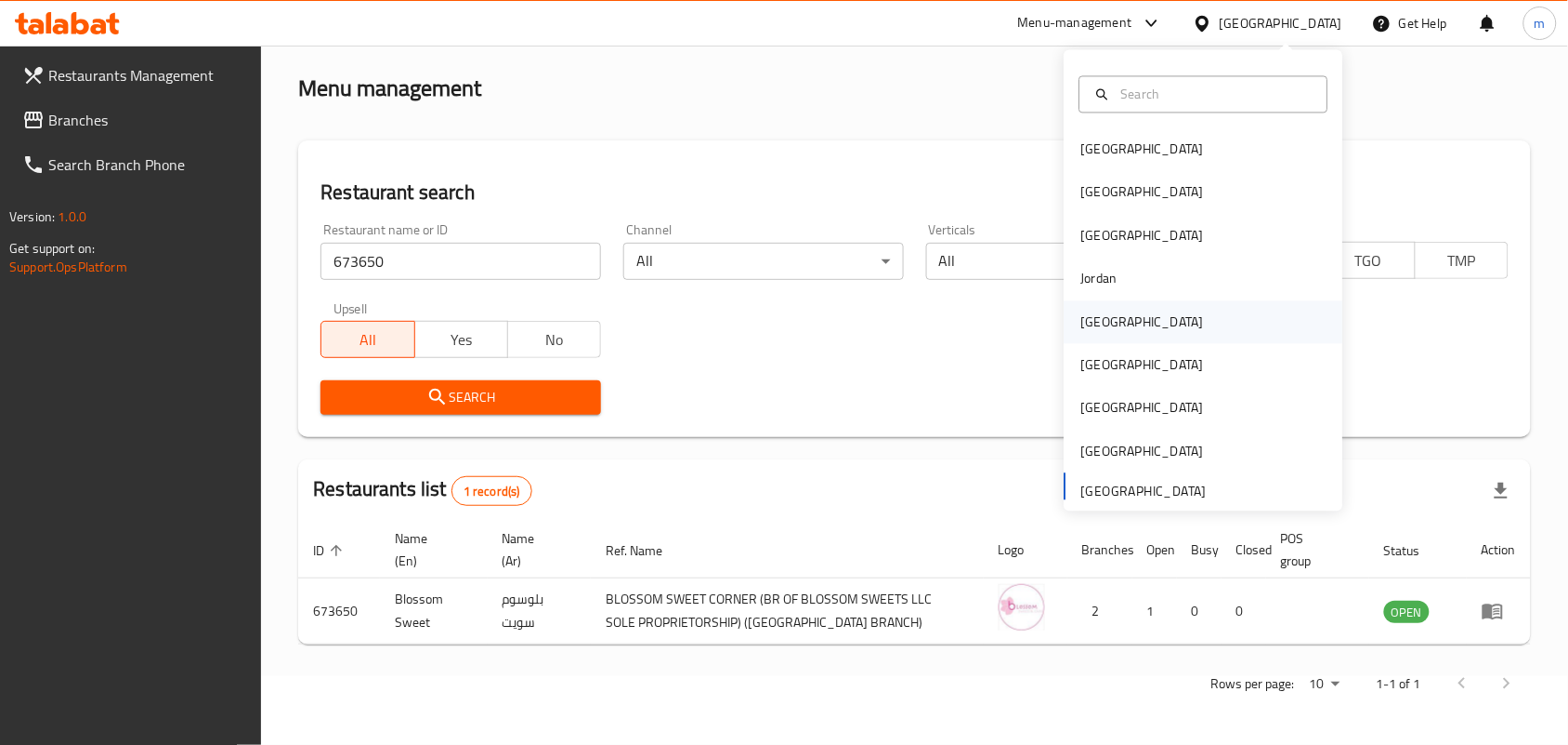
click at [1100, 321] on div "[GEOGRAPHIC_DATA]" at bounding box center [1142, 321] width 123 height 21
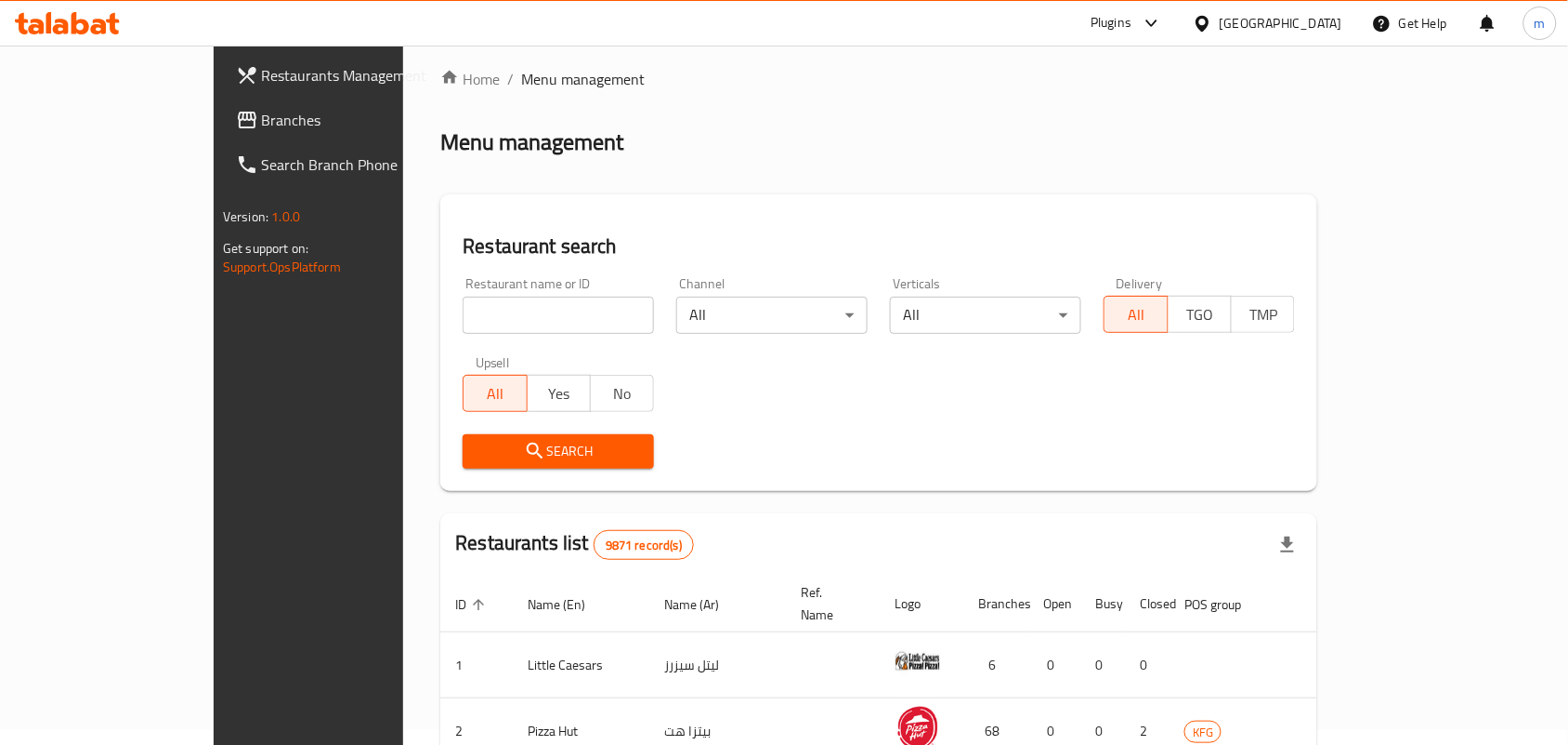
scroll to position [70, 0]
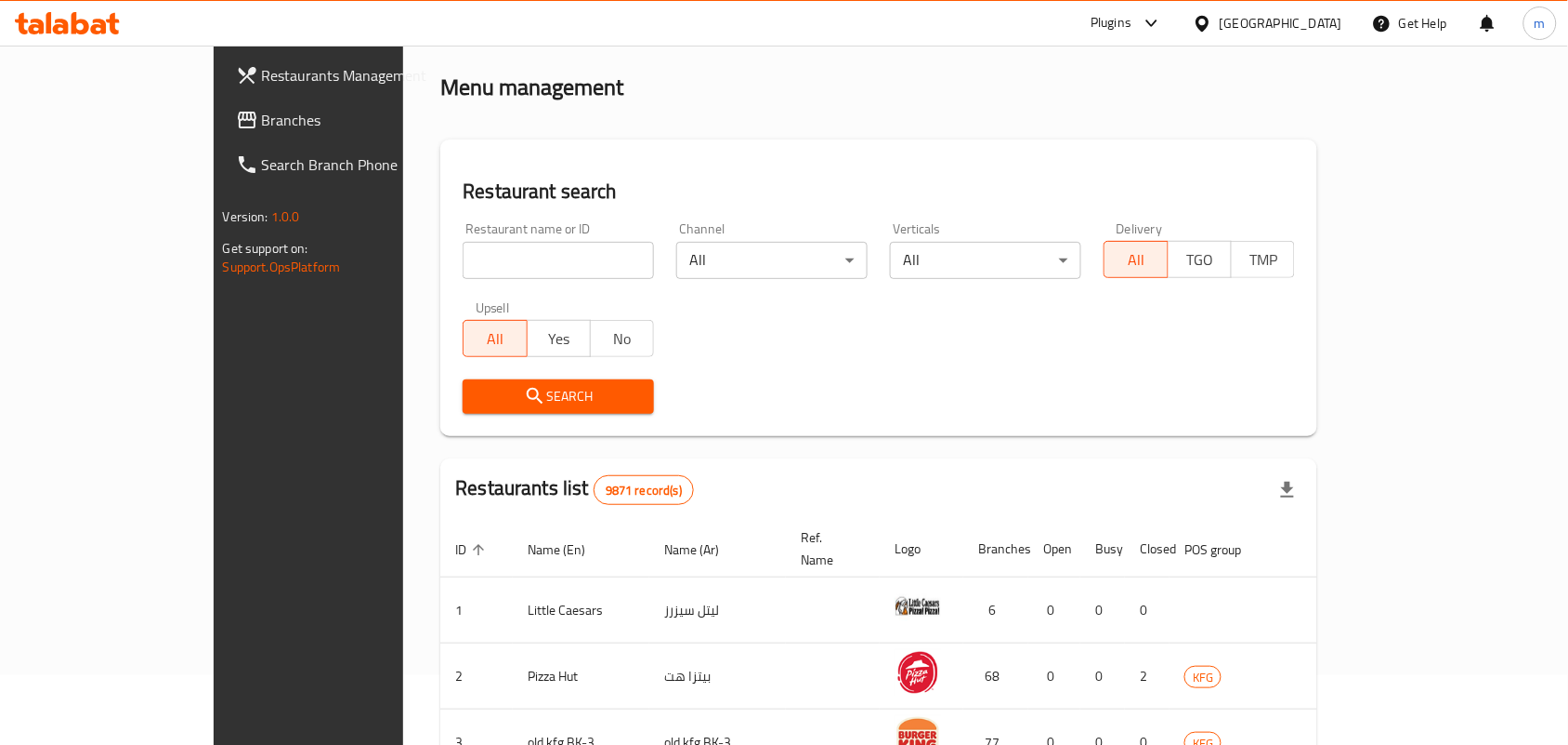
click at [262, 121] on span "Branches" at bounding box center [361, 120] width 198 height 22
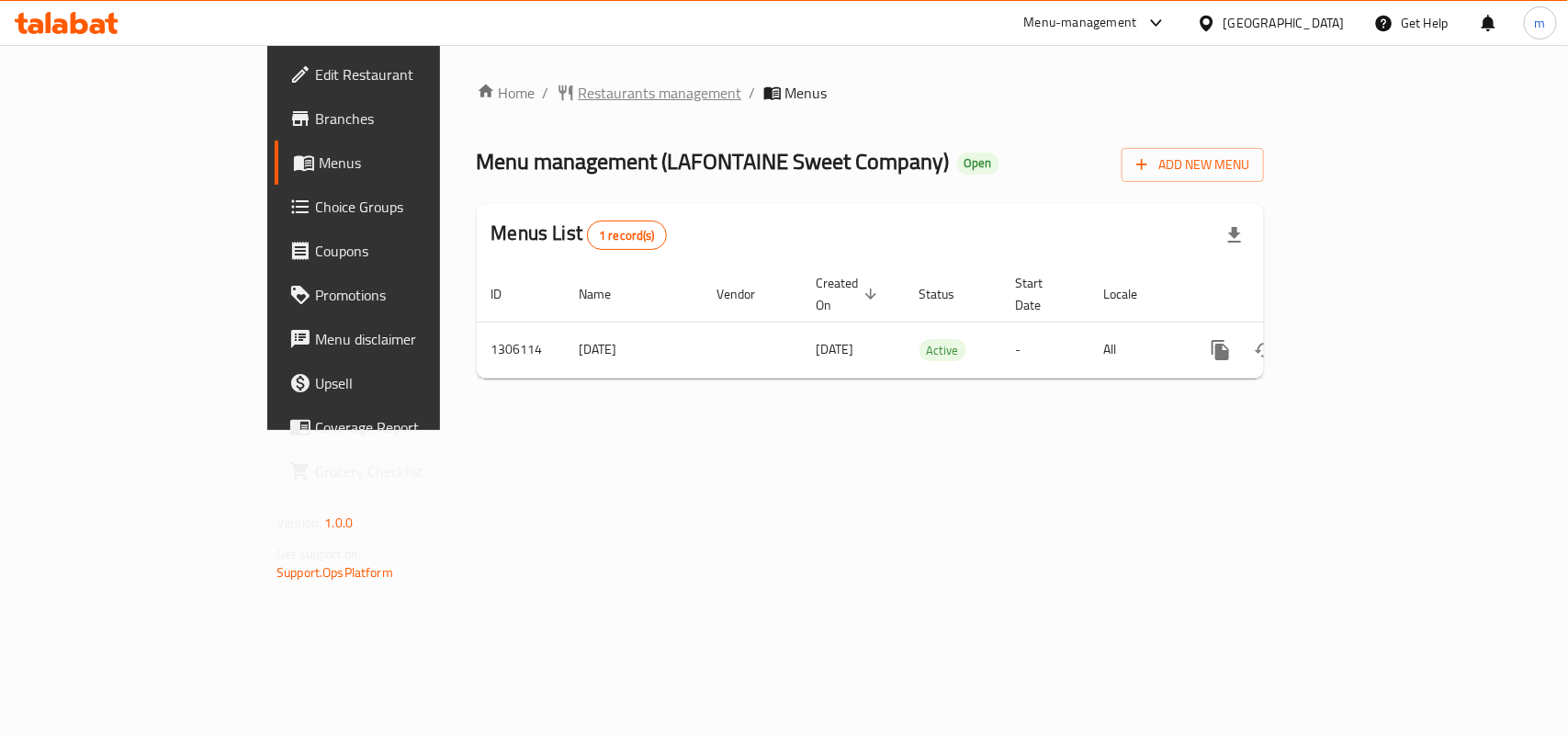
click at [579, 99] on span "Restaurants management" at bounding box center [660, 93] width 164 height 22
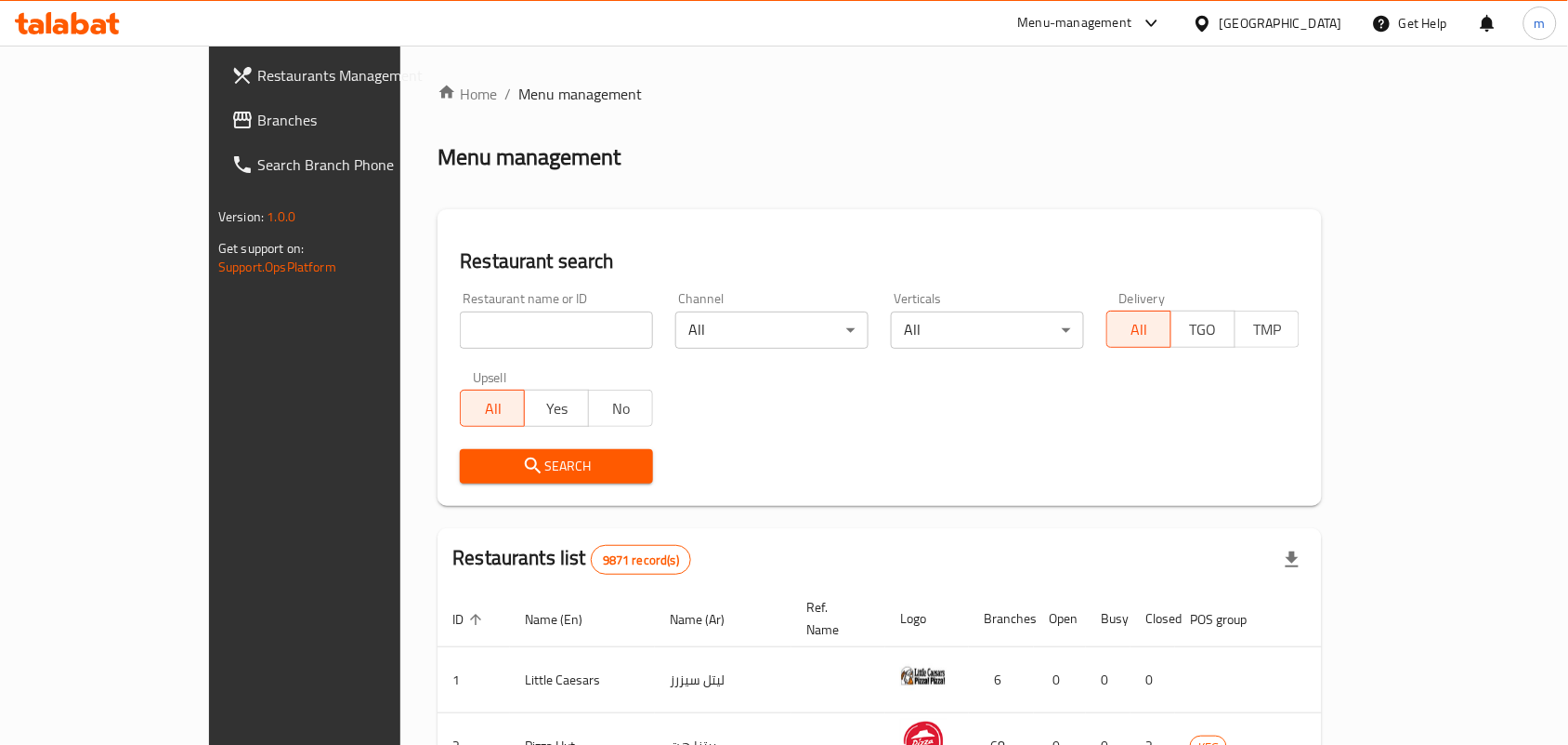
click at [460, 339] on input "search" at bounding box center [556, 329] width 193 height 37
paste input "703939"
type input "703939"
click button "Search" at bounding box center [556, 466] width 193 height 34
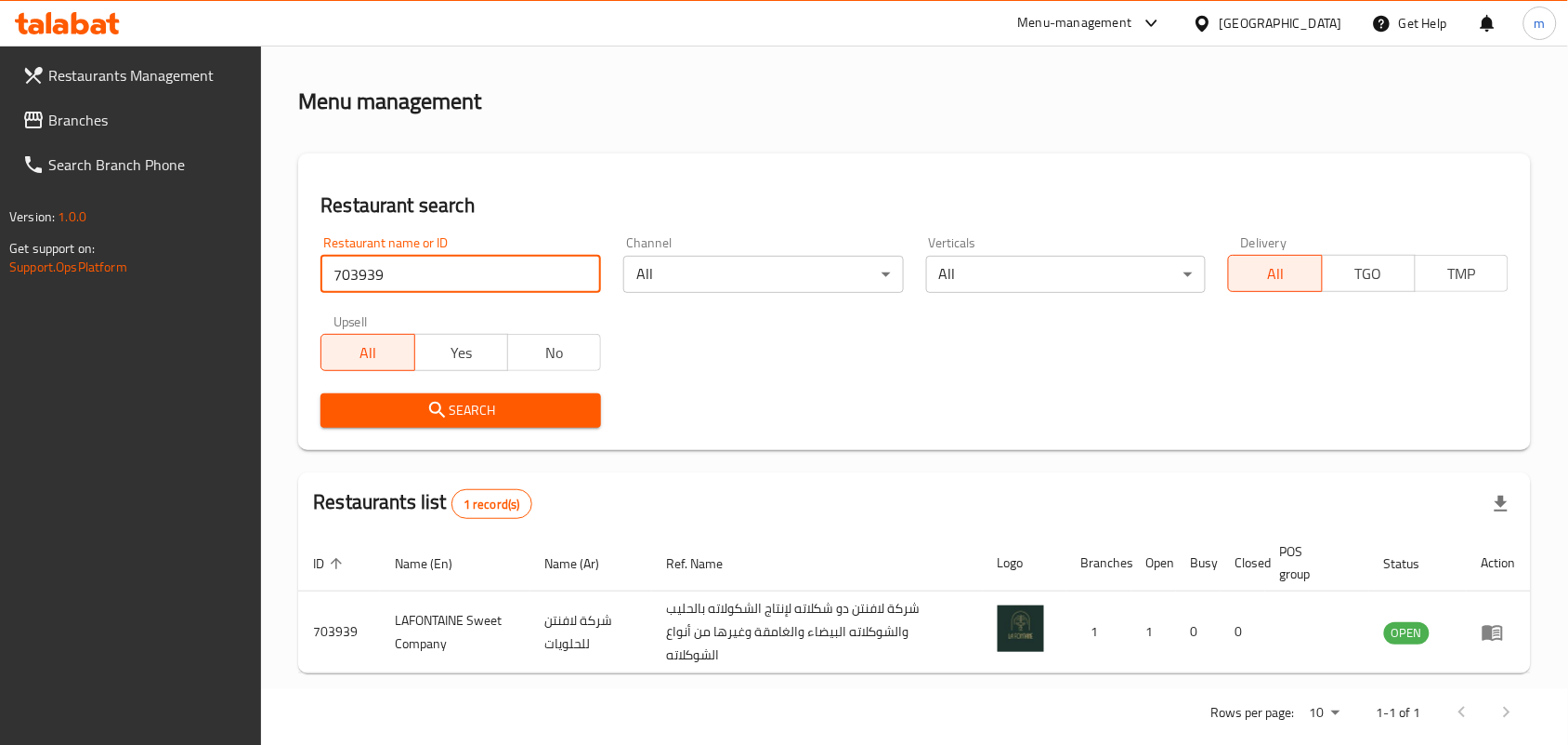
scroll to position [86, 0]
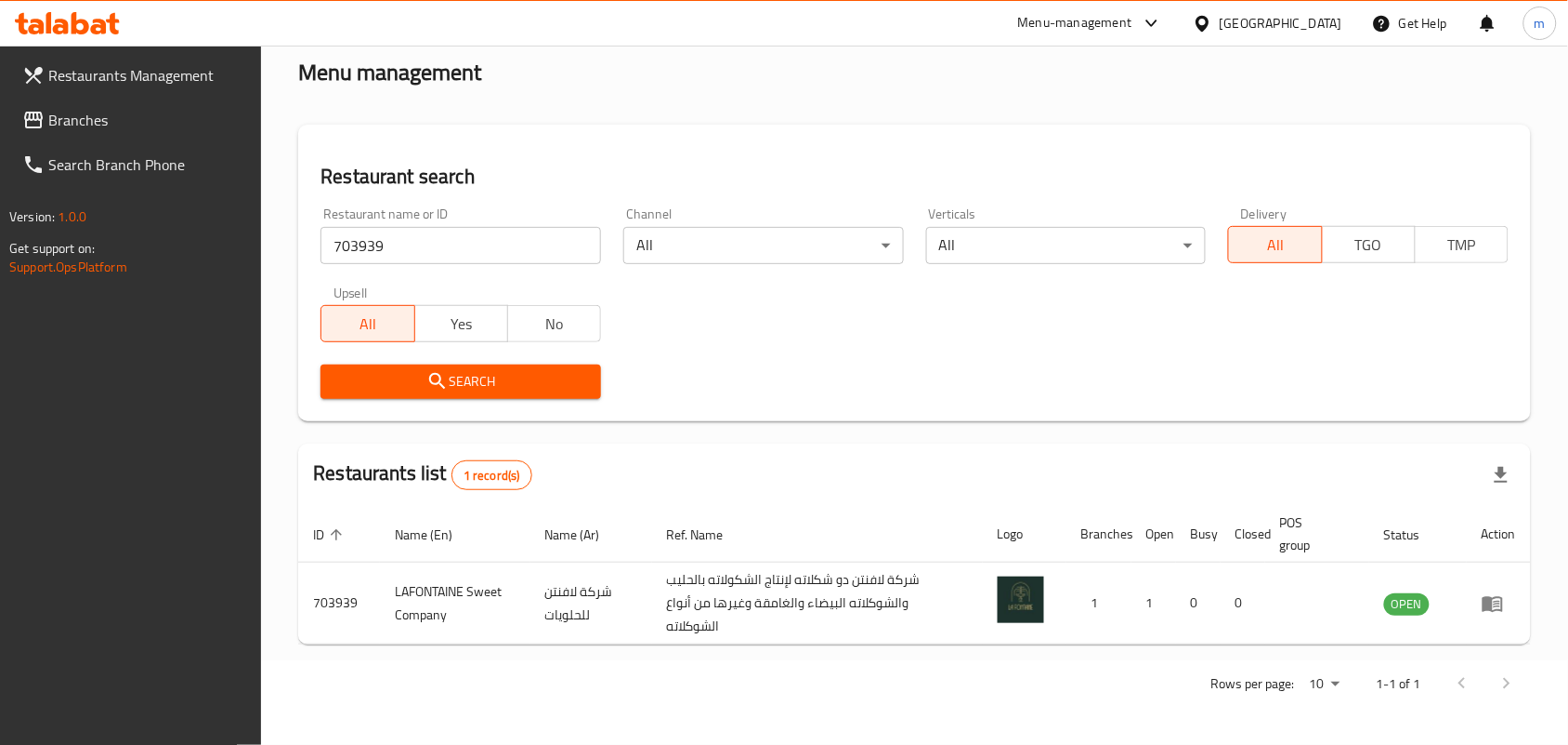
click at [1212, 17] on icon at bounding box center [1203, 24] width 20 height 20
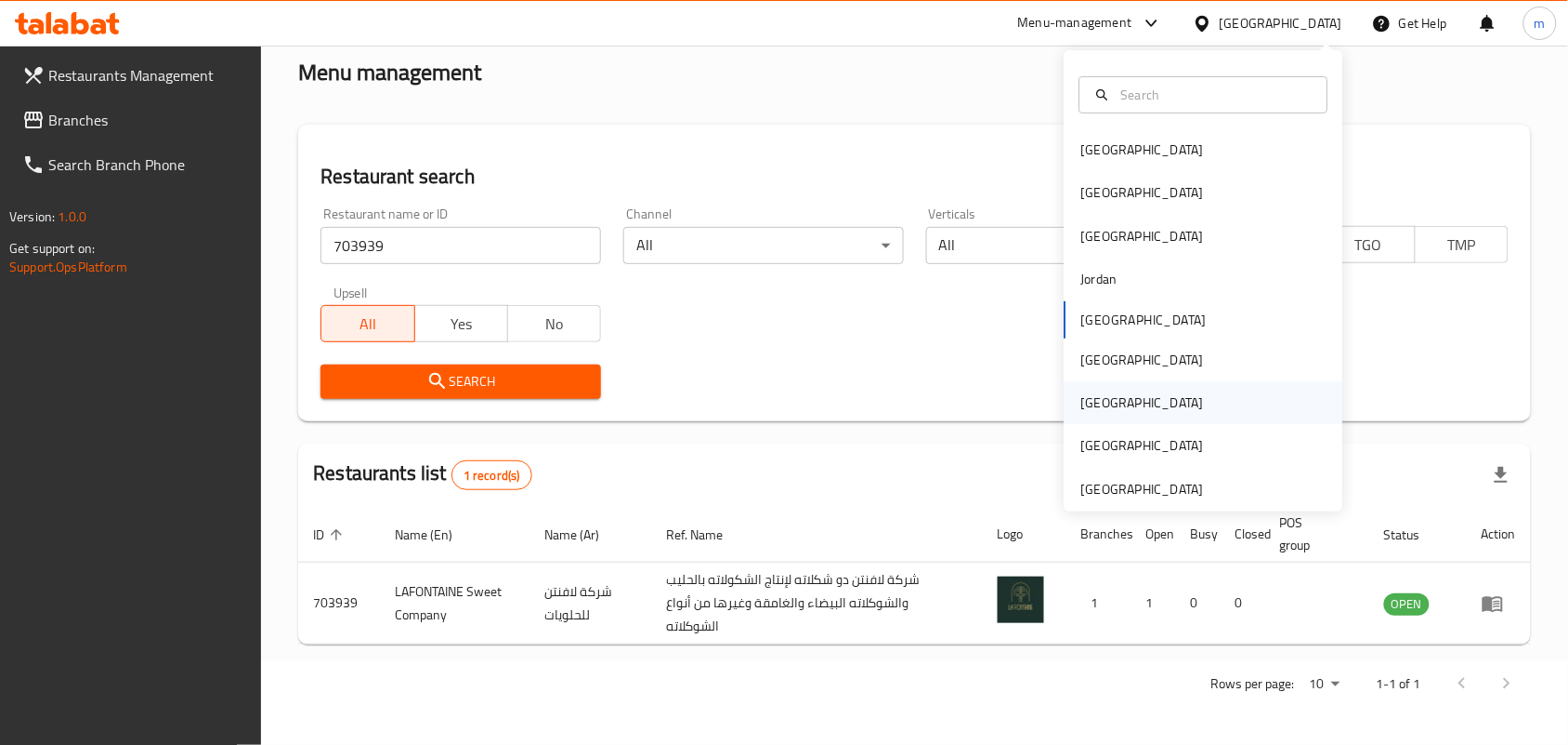
click at [1082, 405] on div "[GEOGRAPHIC_DATA]" at bounding box center [1142, 402] width 123 height 21
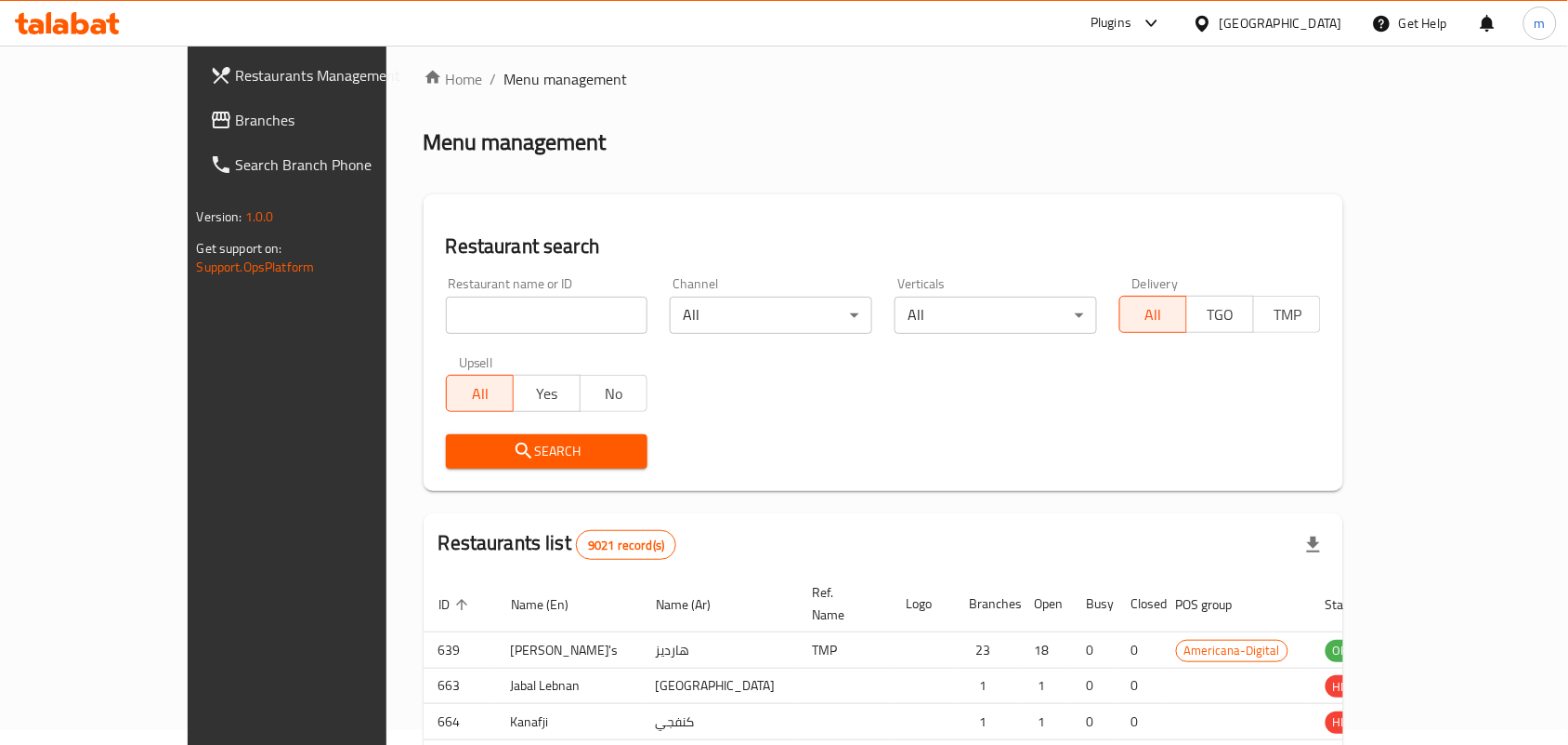
scroll to position [86, 0]
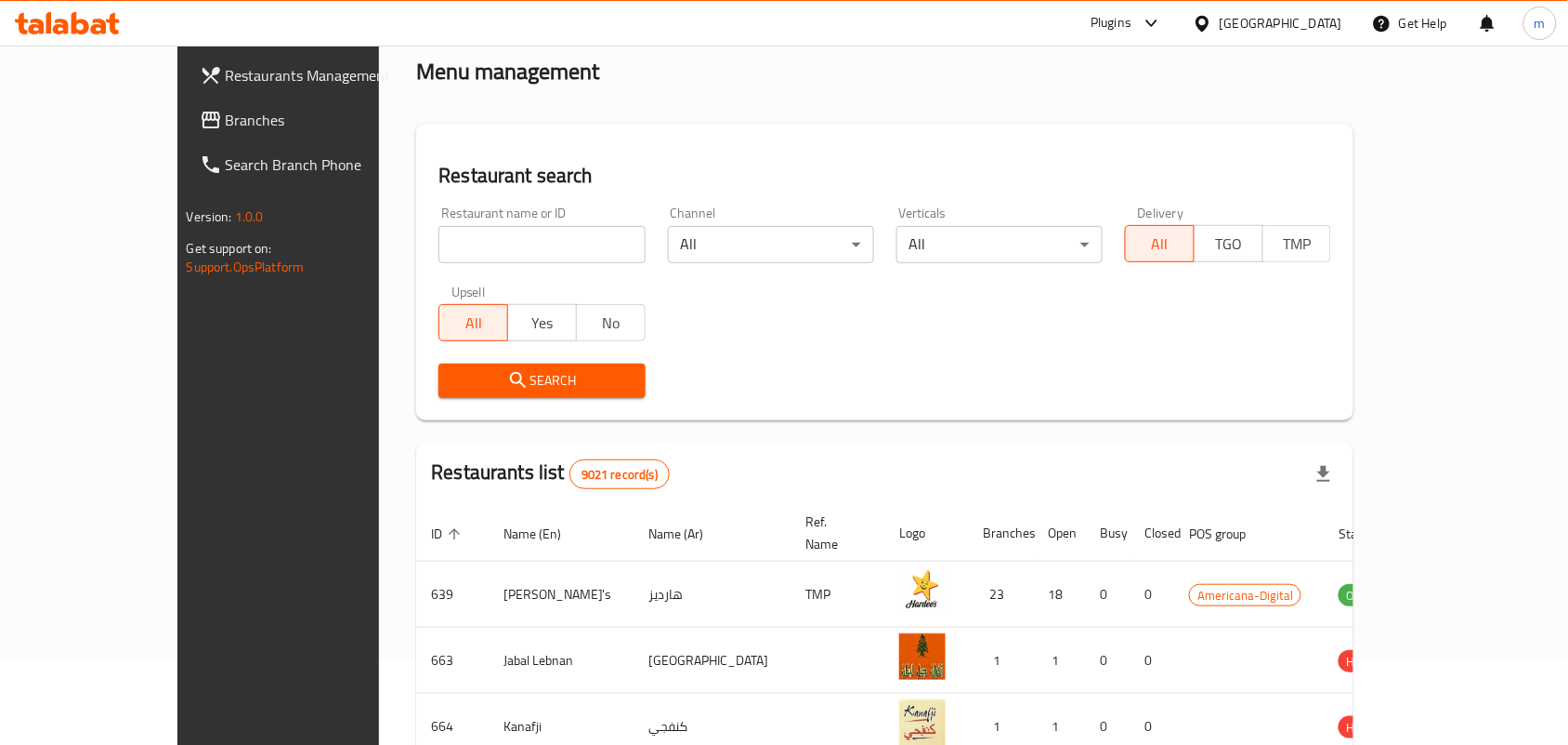
click at [225, 122] on span "Branches" at bounding box center [324, 120] width 198 height 22
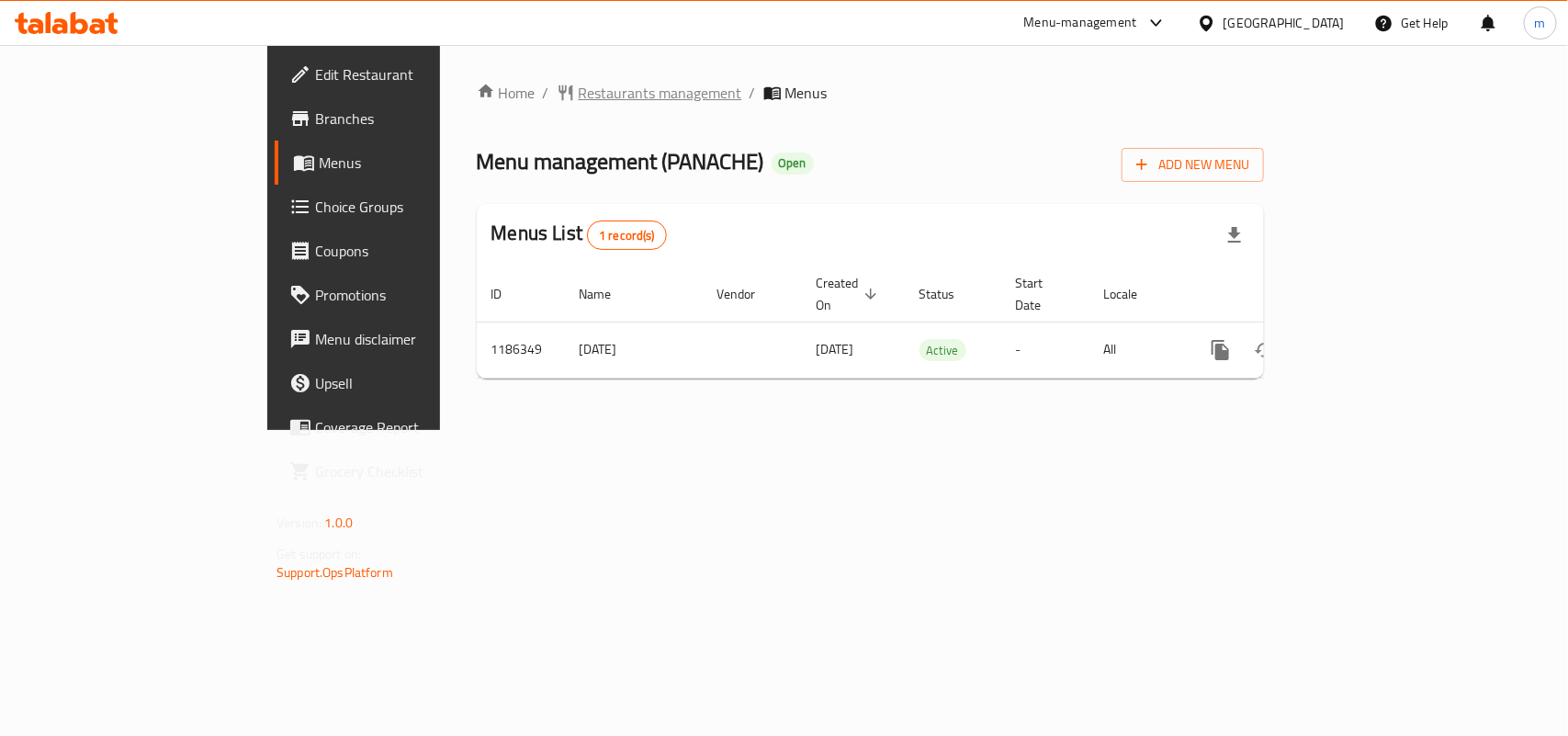
click at [579, 97] on span "Restaurants management" at bounding box center [660, 93] width 164 height 22
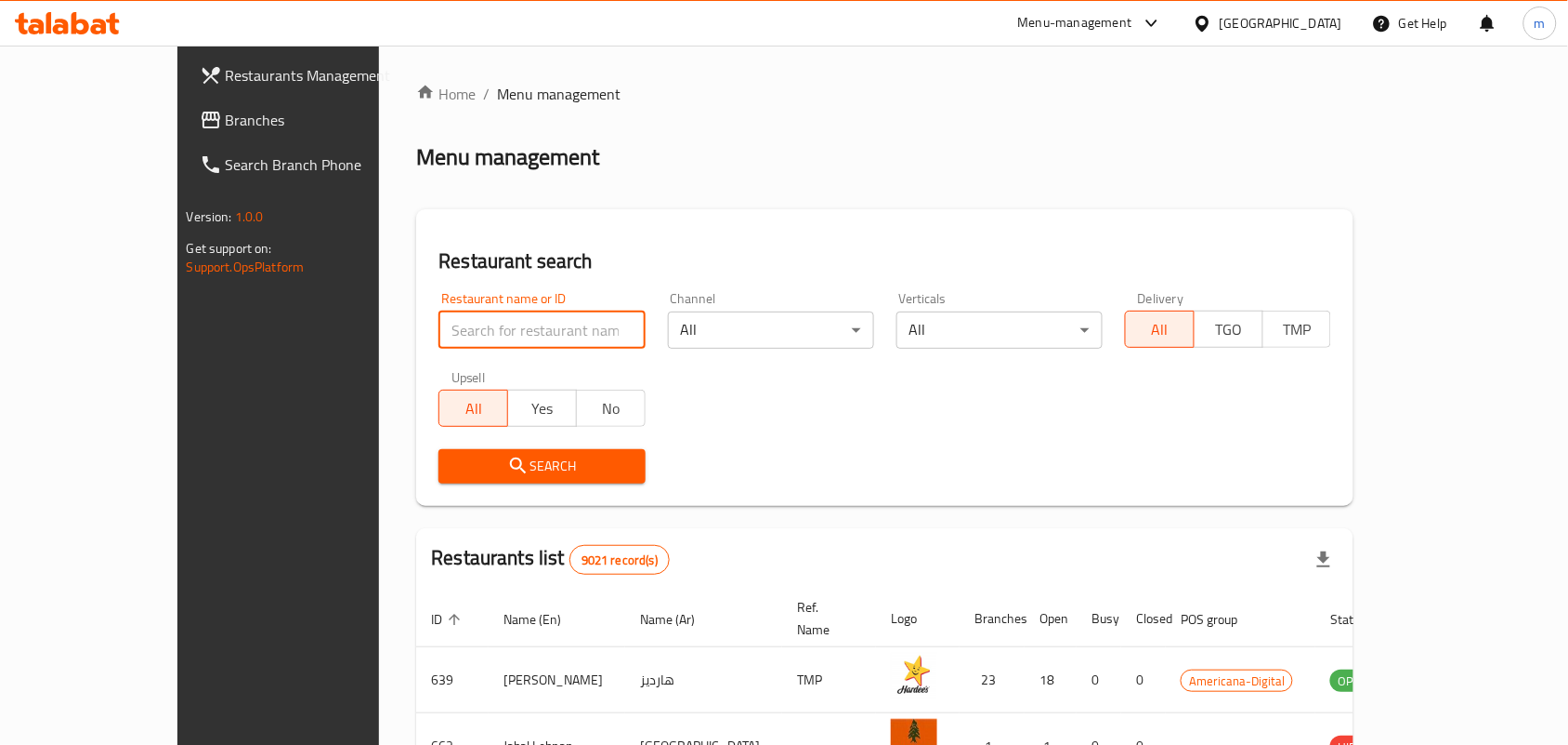
click at [439, 326] on input "search" at bounding box center [541, 329] width 206 height 37
paste input "666663"
type input "666663"
click button "Search" at bounding box center [541, 466] width 206 height 34
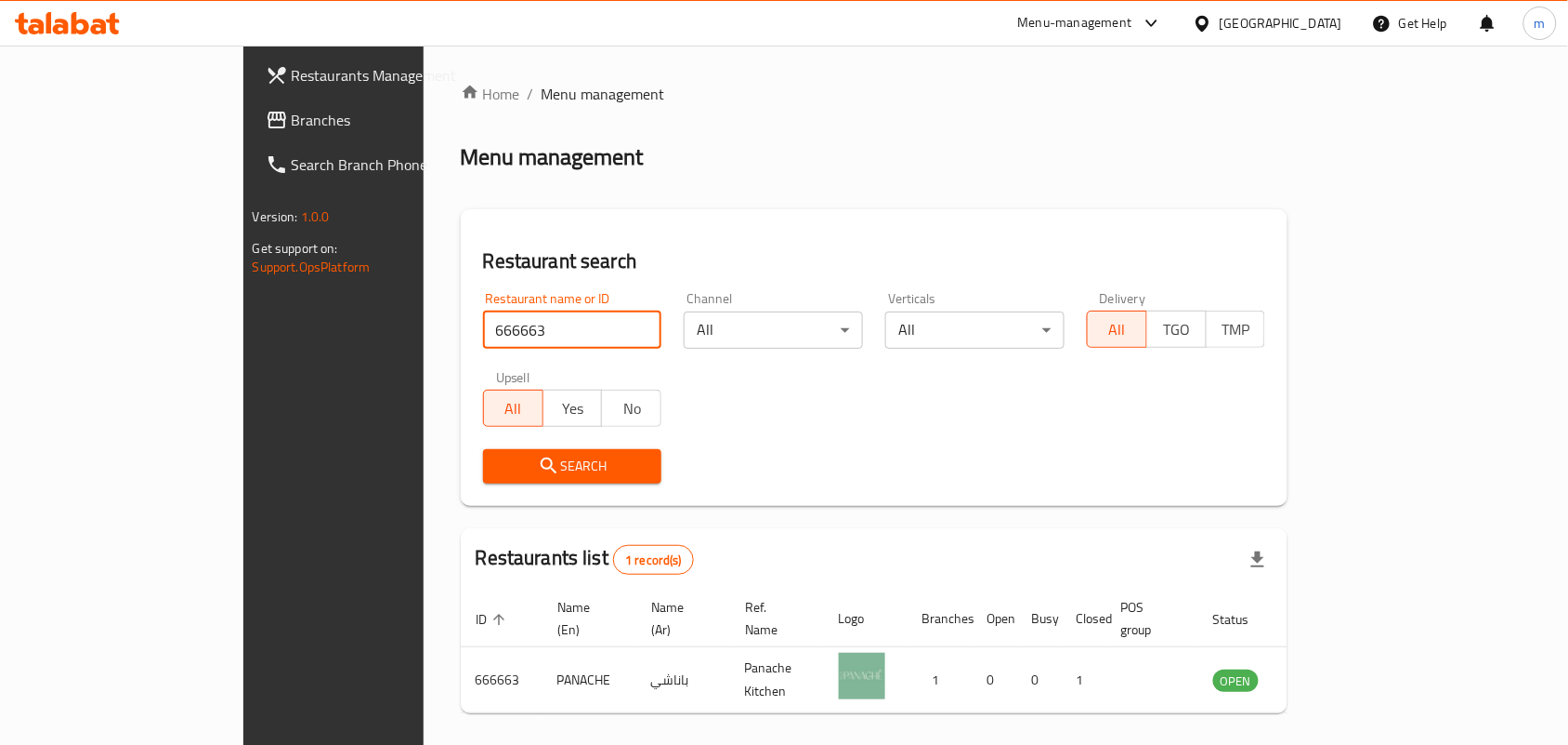
click at [1212, 23] on icon at bounding box center [1203, 24] width 20 height 20
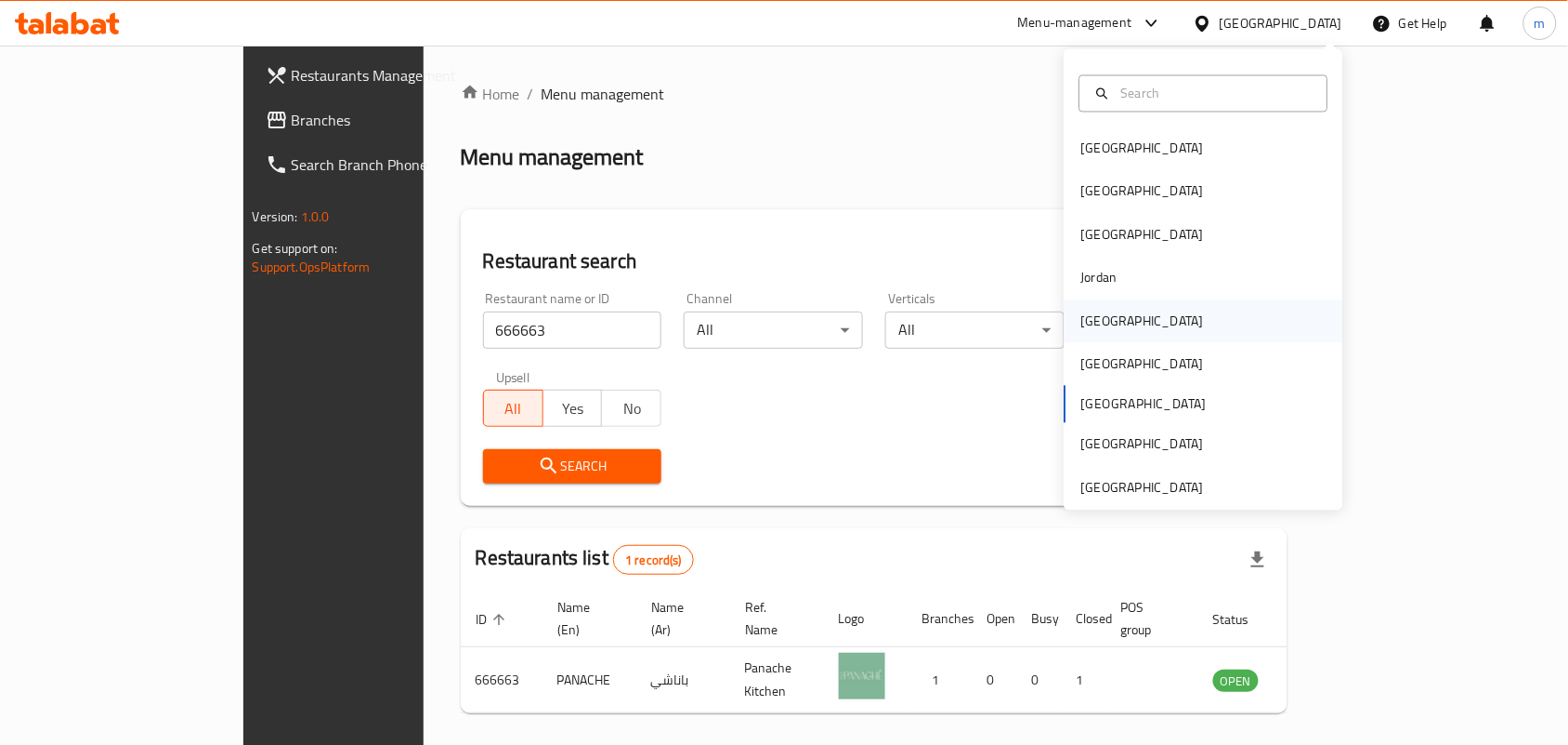
click at [1111, 308] on div "[GEOGRAPHIC_DATA]" at bounding box center [1142, 320] width 153 height 43
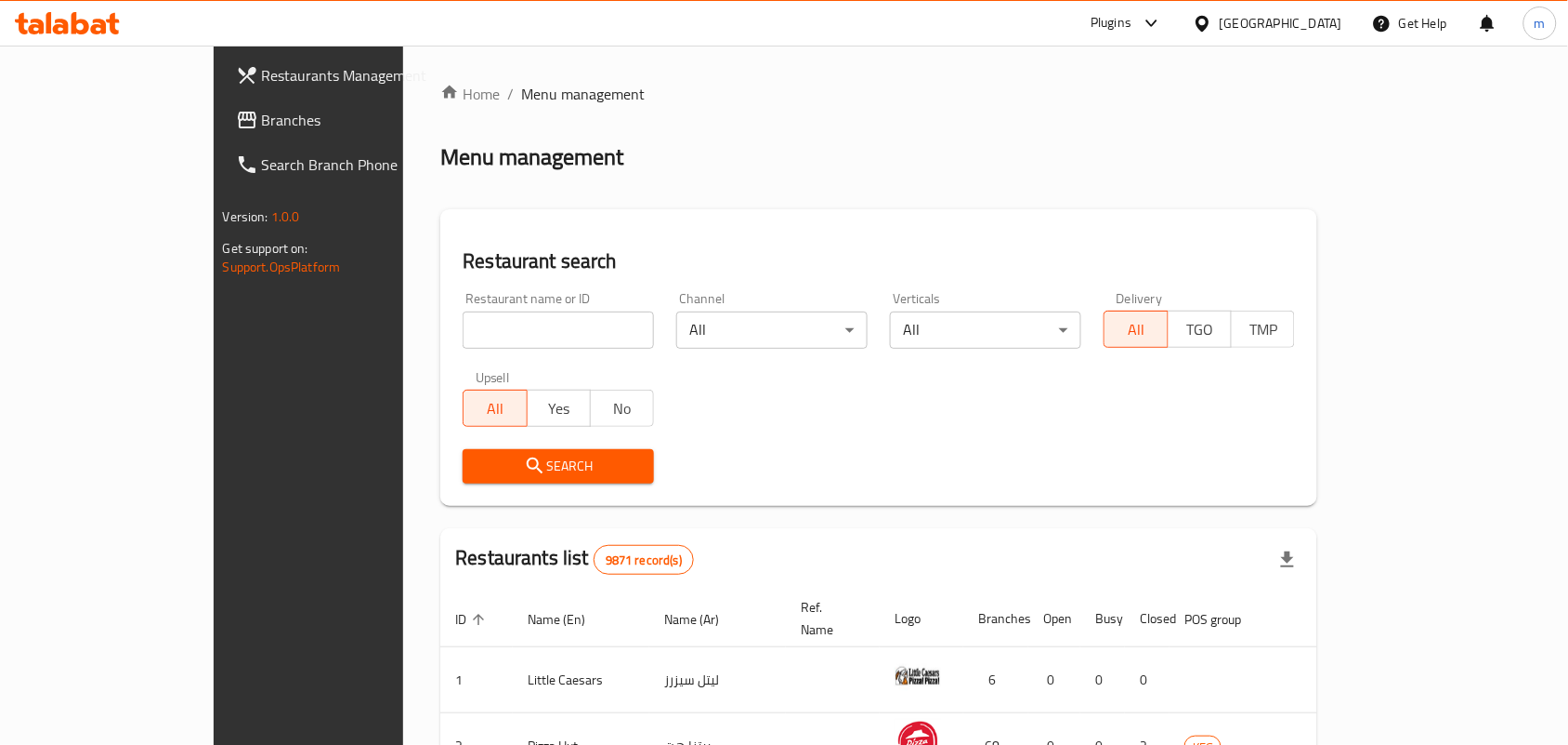
click at [221, 107] on link "Branches" at bounding box center [348, 120] width 254 height 45
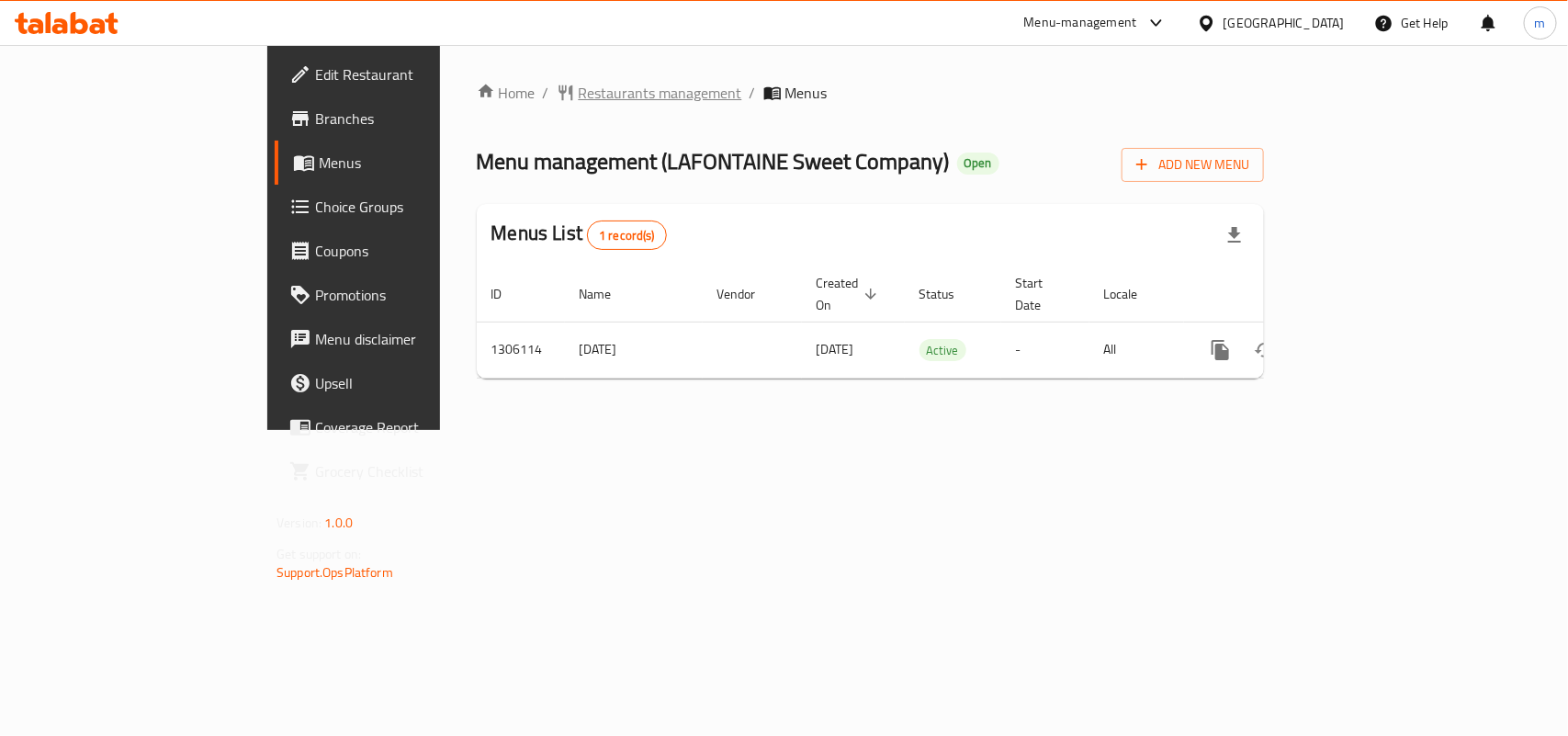
click at [579, 88] on span "Restaurants management" at bounding box center [660, 93] width 164 height 22
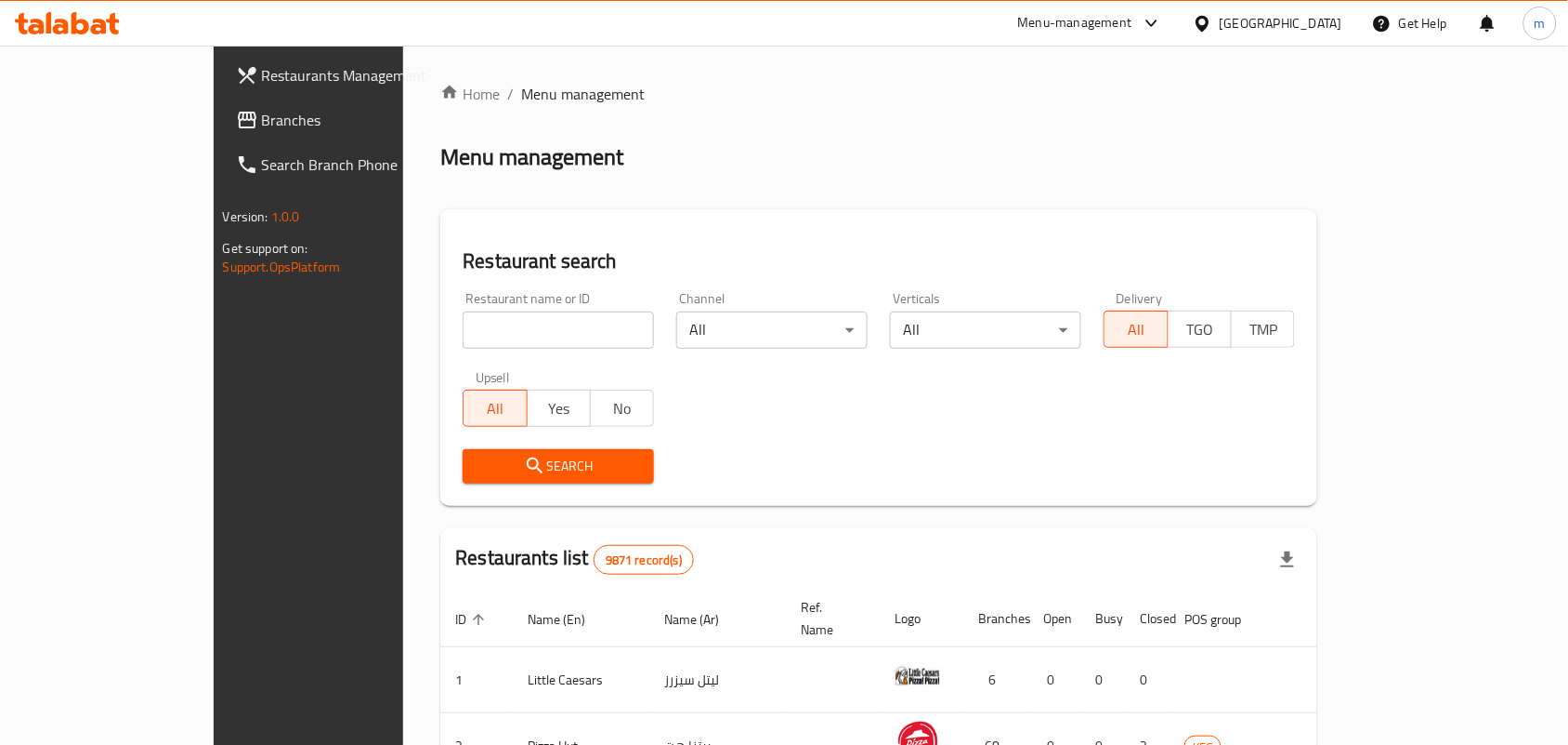
click at [463, 331] on input "search" at bounding box center [558, 329] width 191 height 37
paste input "703939"
type input "703939"
click button "Search" at bounding box center [558, 466] width 191 height 34
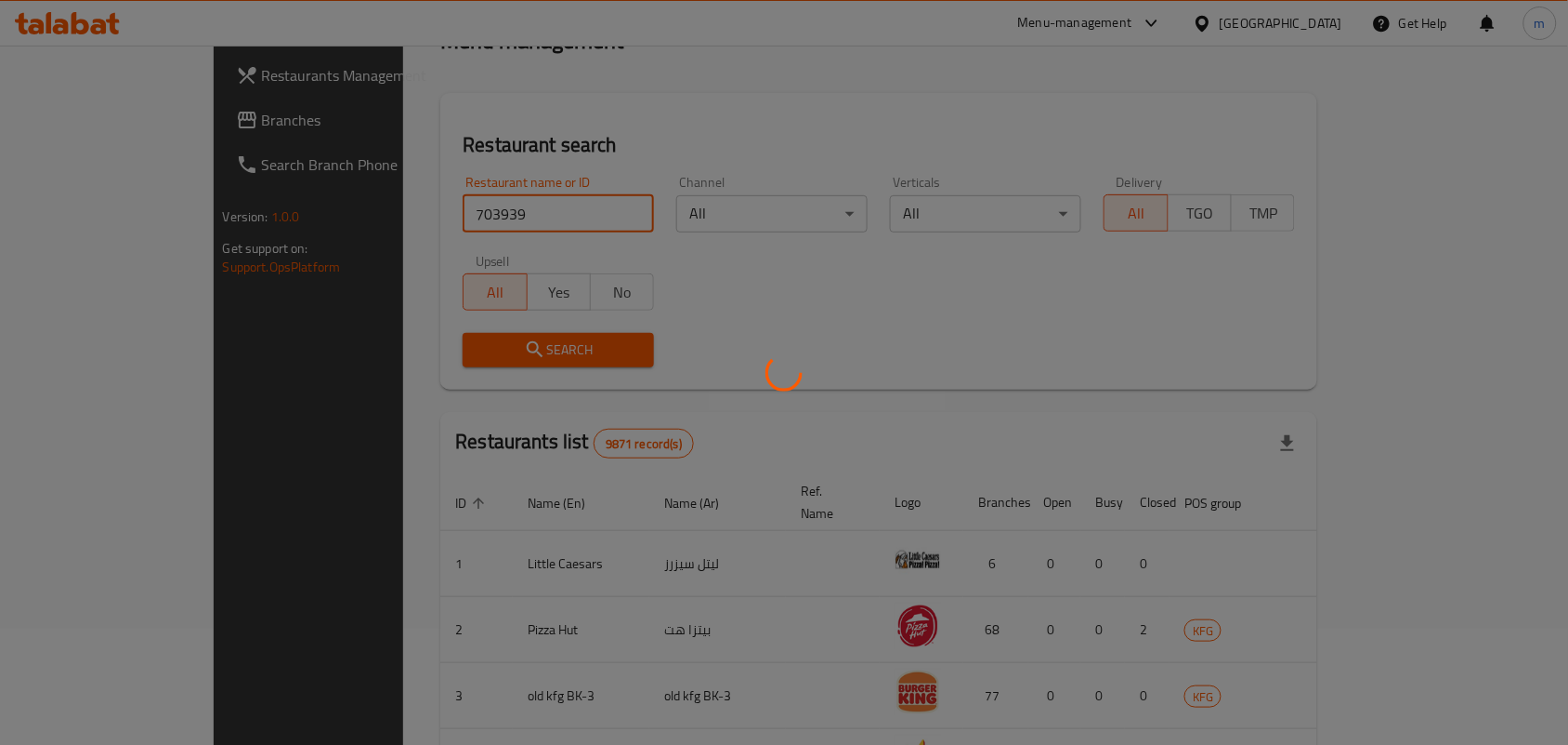
scroll to position [86, 0]
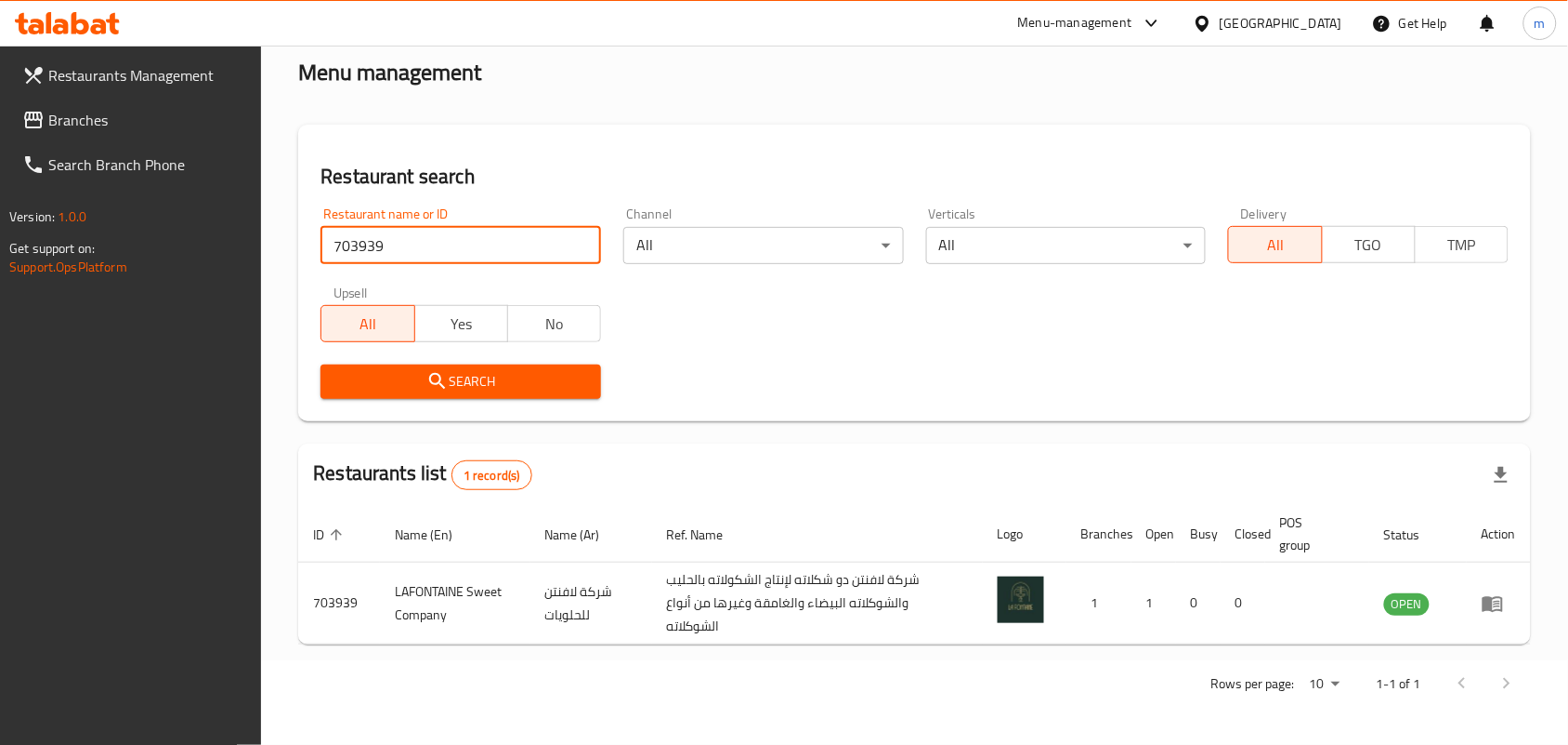
click at [1317, 23] on div "[GEOGRAPHIC_DATA]" at bounding box center [1281, 23] width 123 height 21
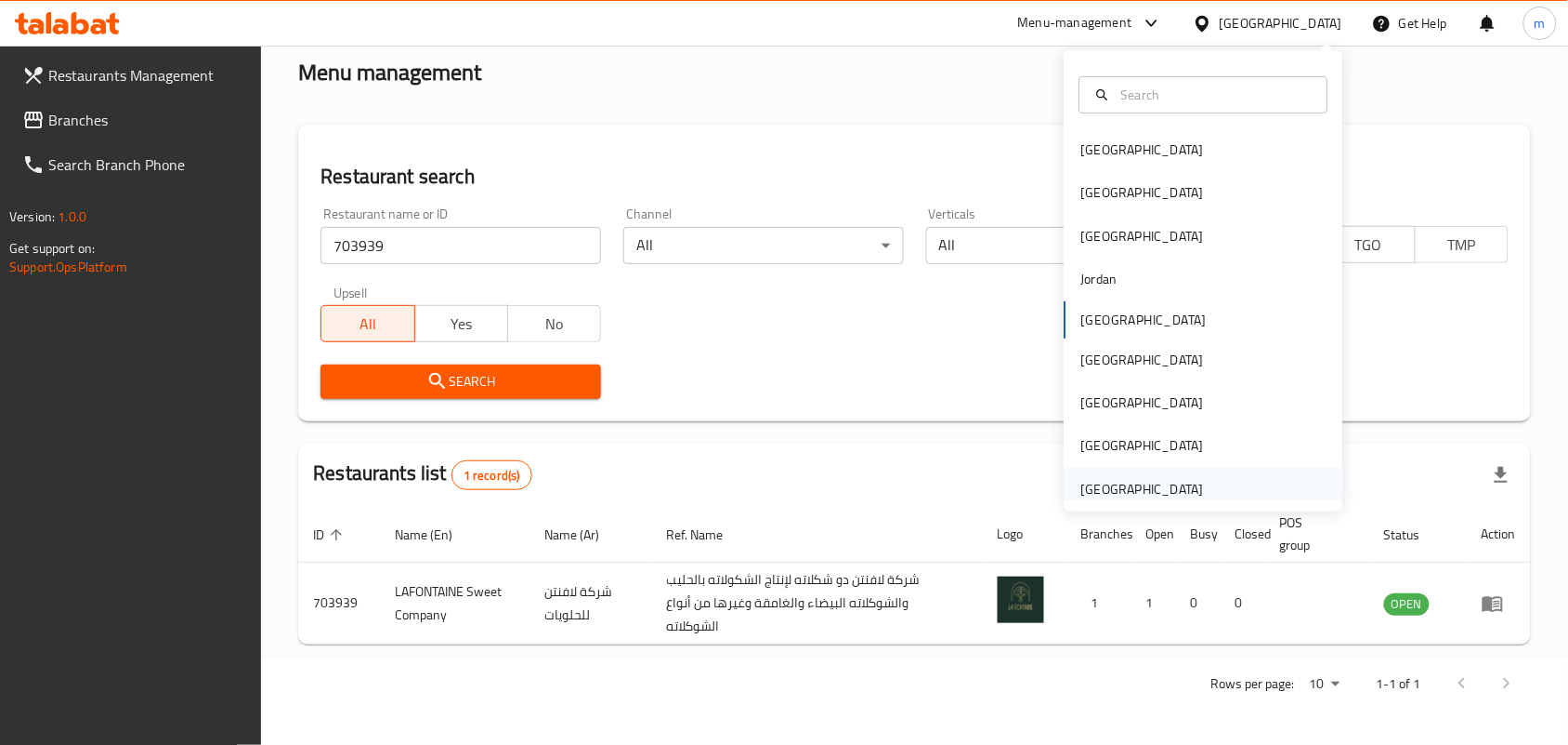
click at [1140, 491] on div "[GEOGRAPHIC_DATA]" at bounding box center [1142, 489] width 123 height 21
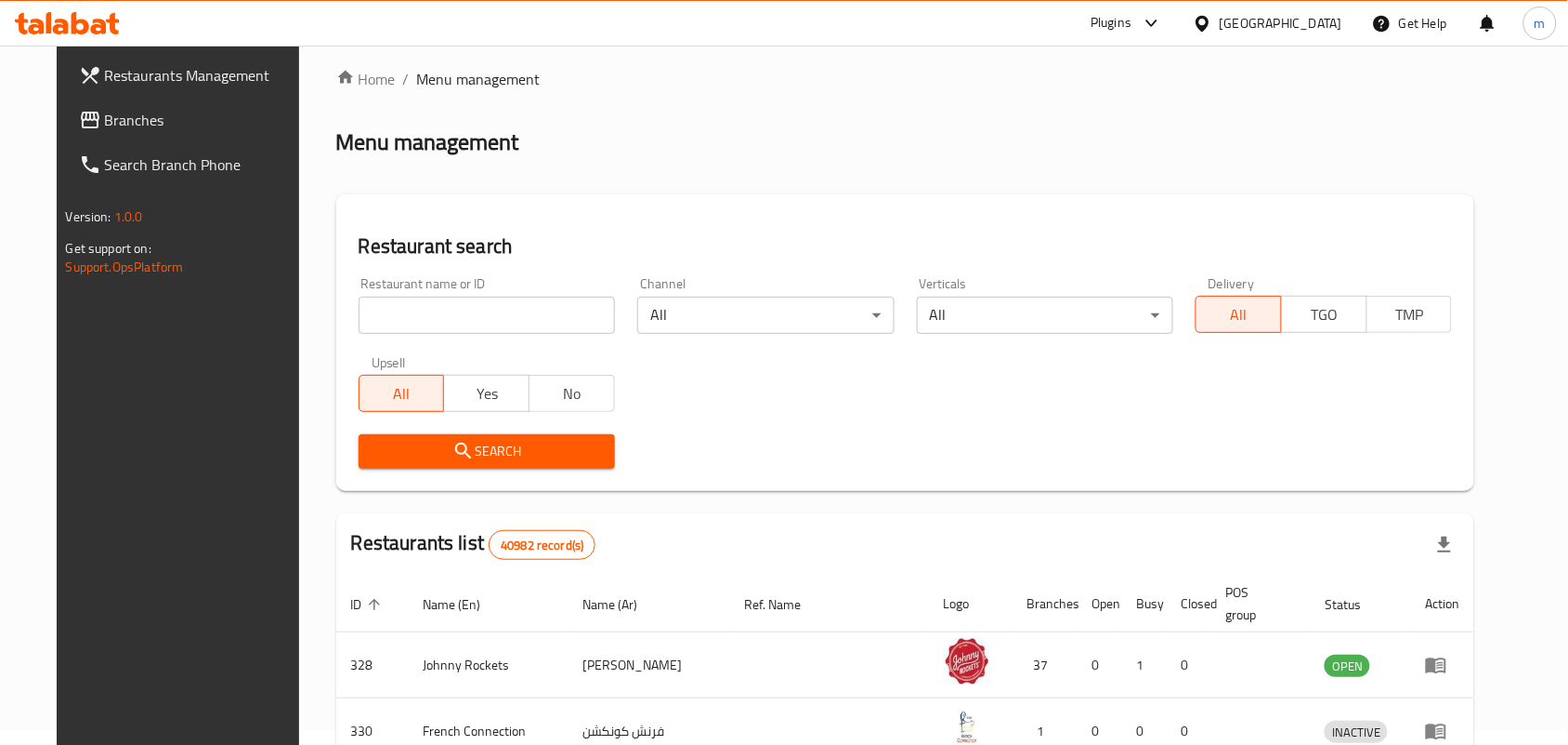
scroll to position [86, 0]
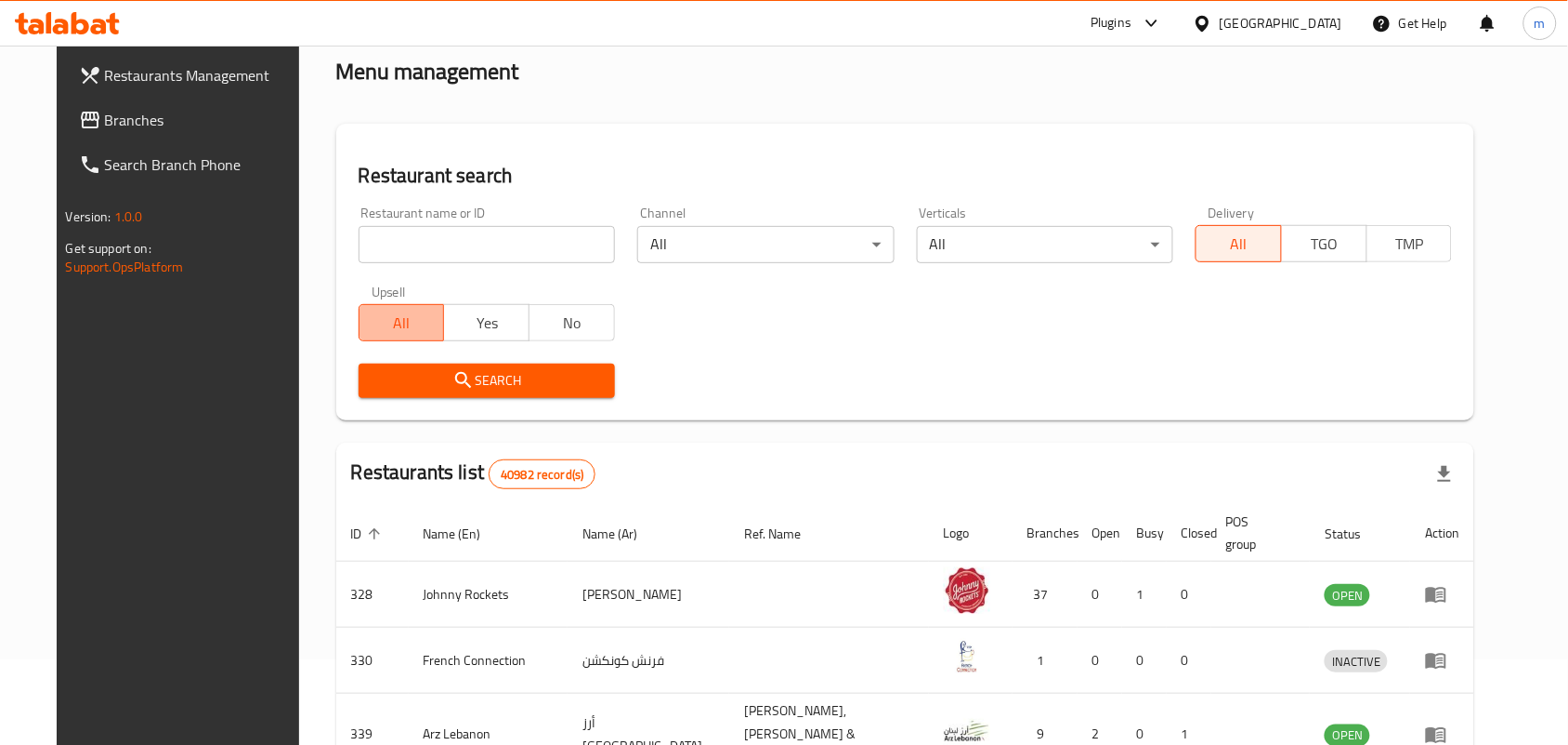
click at [367, 317] on span "All" at bounding box center [402, 322] width 71 height 27
click at [376, 235] on input "search" at bounding box center [486, 243] width 256 height 37
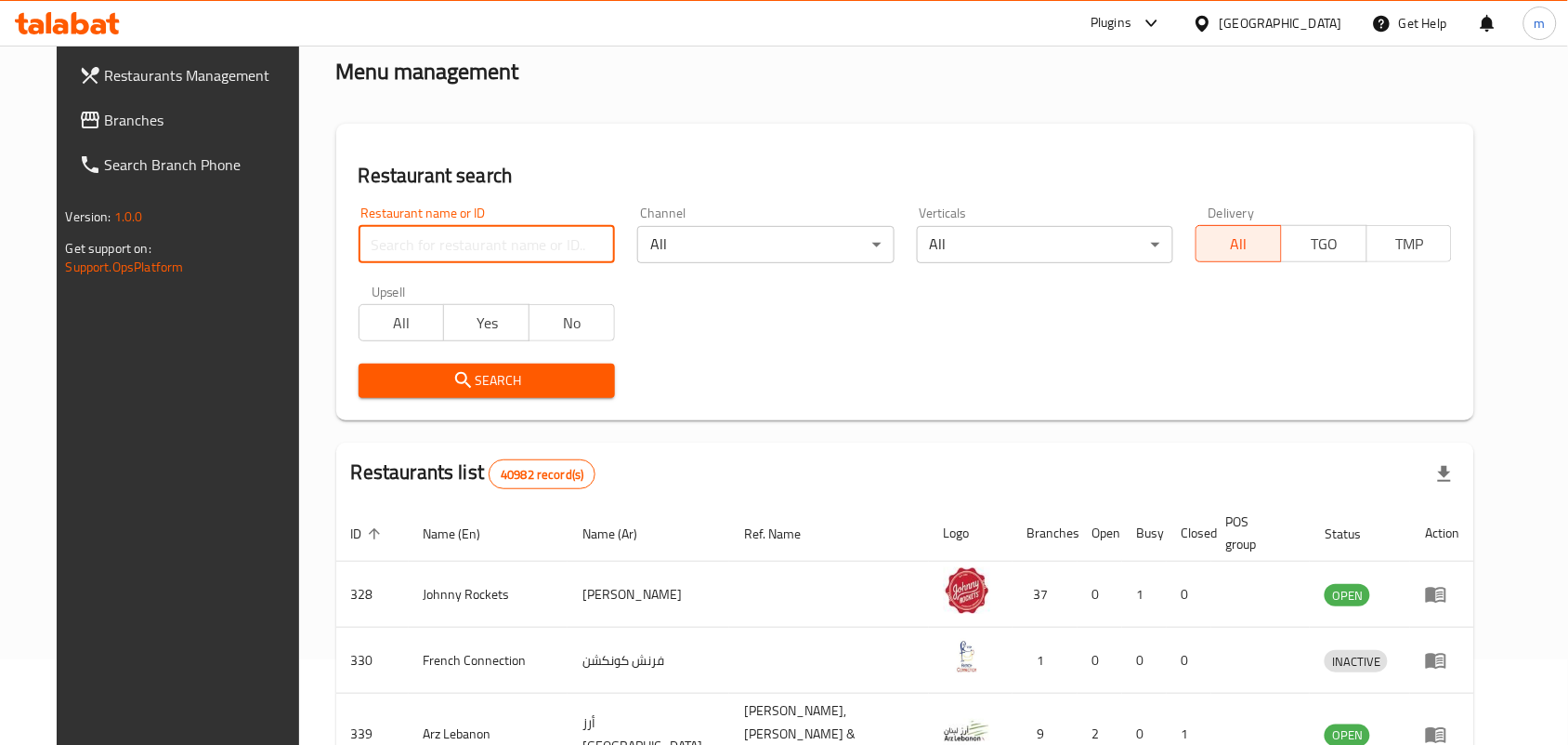
paste input "741391"
type input "741391"
click button "Search" at bounding box center [486, 380] width 256 height 34
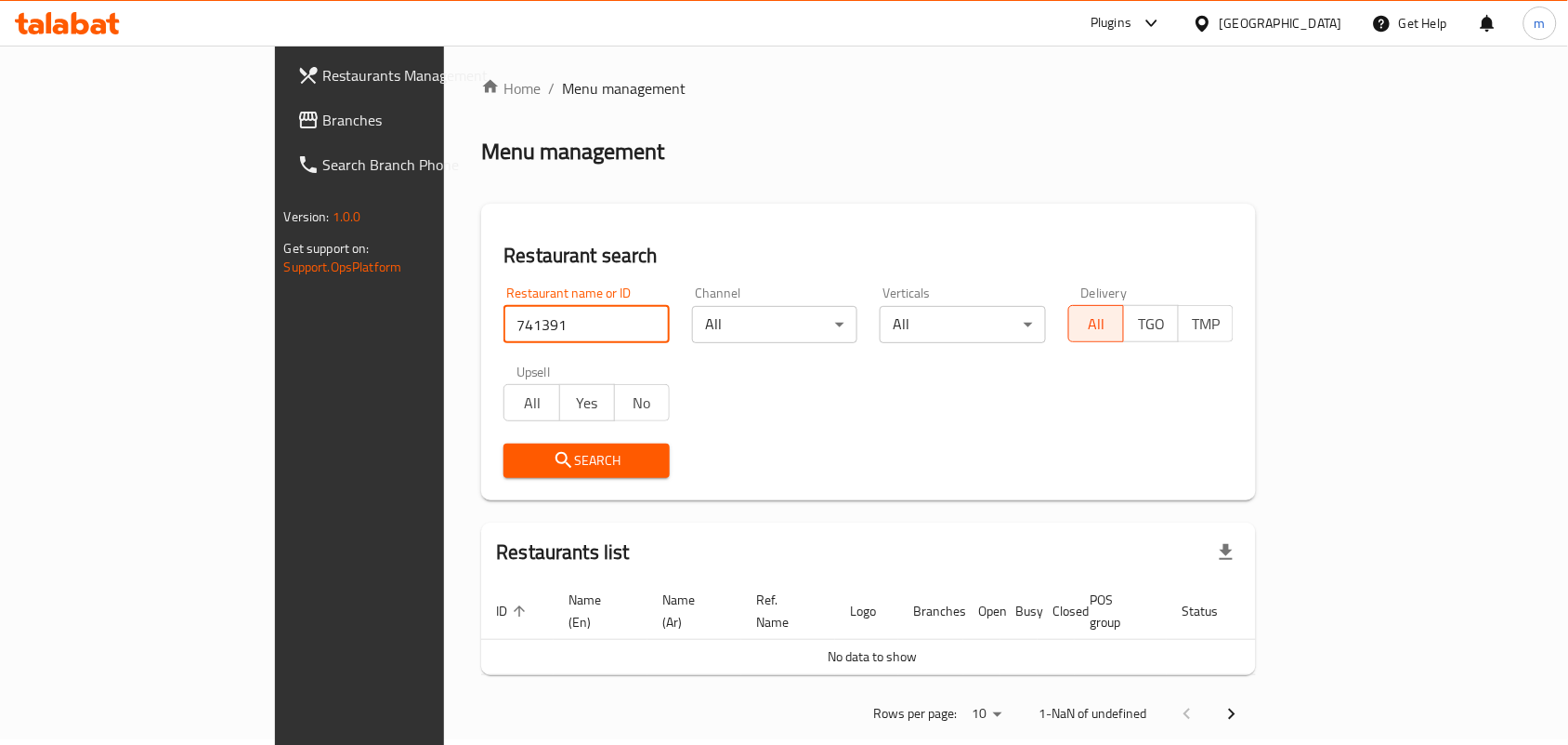
scroll to position [0, 0]
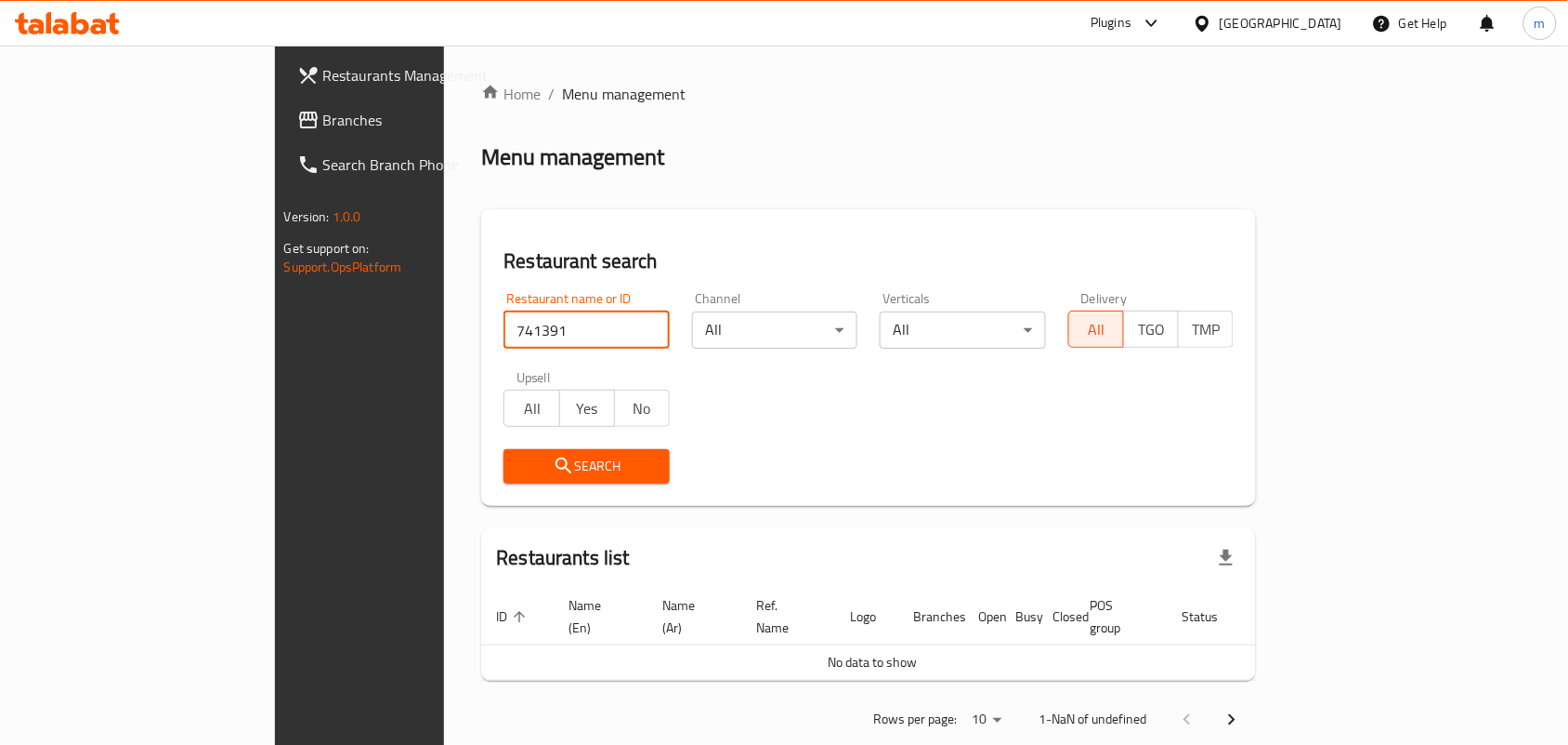
click at [323, 113] on span "Branches" at bounding box center [422, 120] width 198 height 22
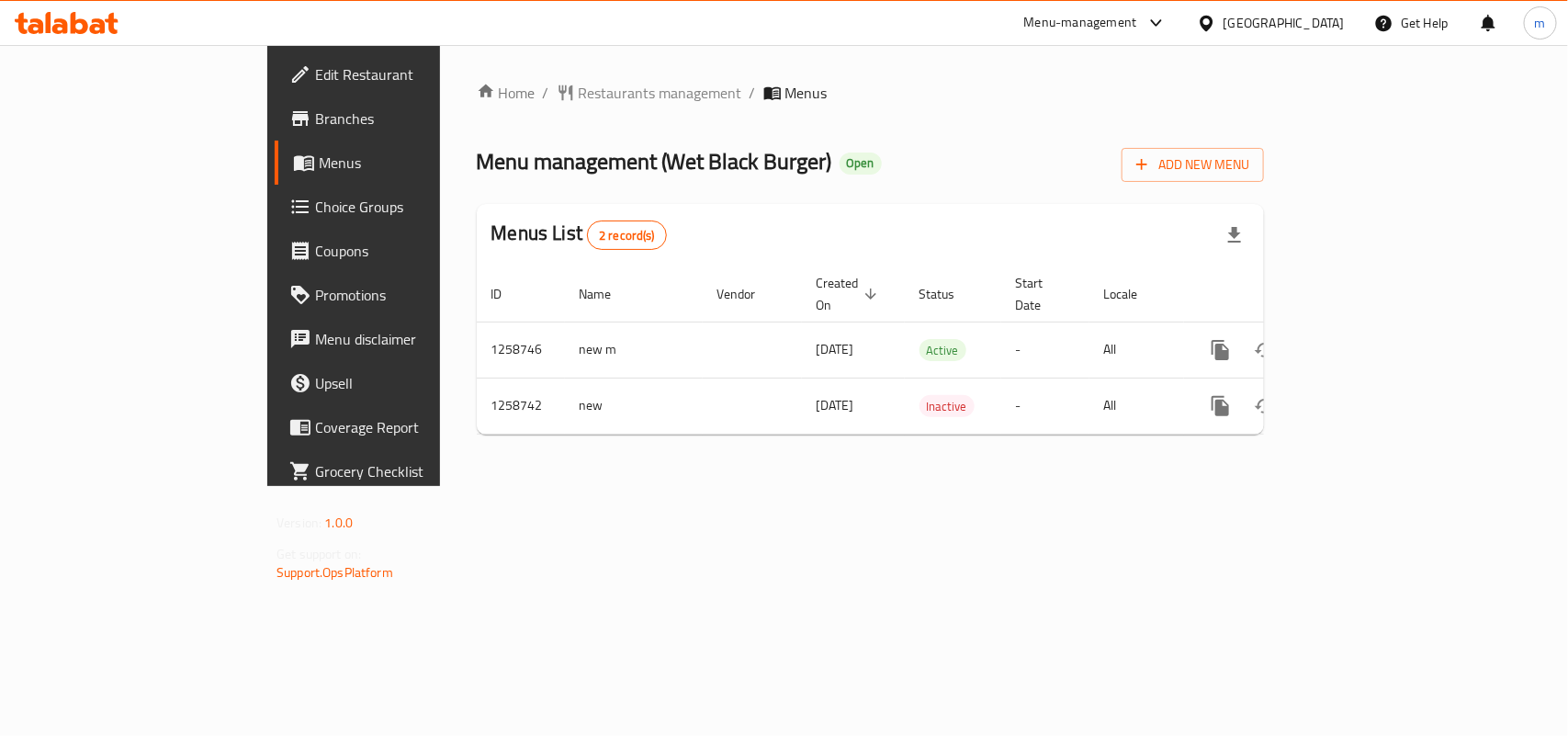
click at [603, 129] on div "Home / Restaurants management / Menus Menu management ( Wet Black Burger ) Open…" at bounding box center [870, 265] width 787 height 368
click at [579, 88] on span "Restaurants management" at bounding box center [660, 93] width 164 height 22
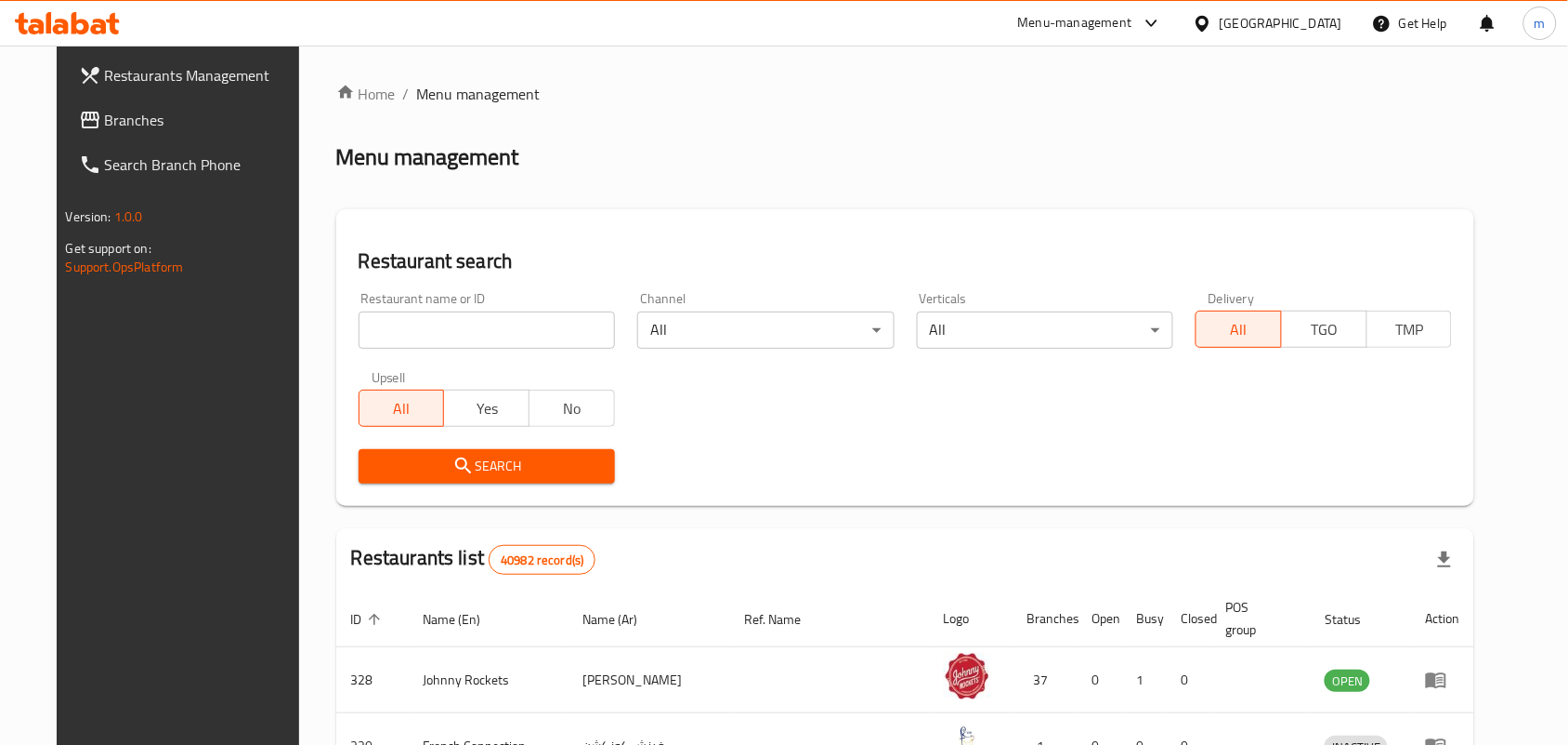
click at [368, 321] on input "search" at bounding box center [486, 329] width 256 height 37
paste input "684140"
type input "684140"
click button "Search" at bounding box center [486, 466] width 256 height 34
